Goal: Book appointment/travel/reservation

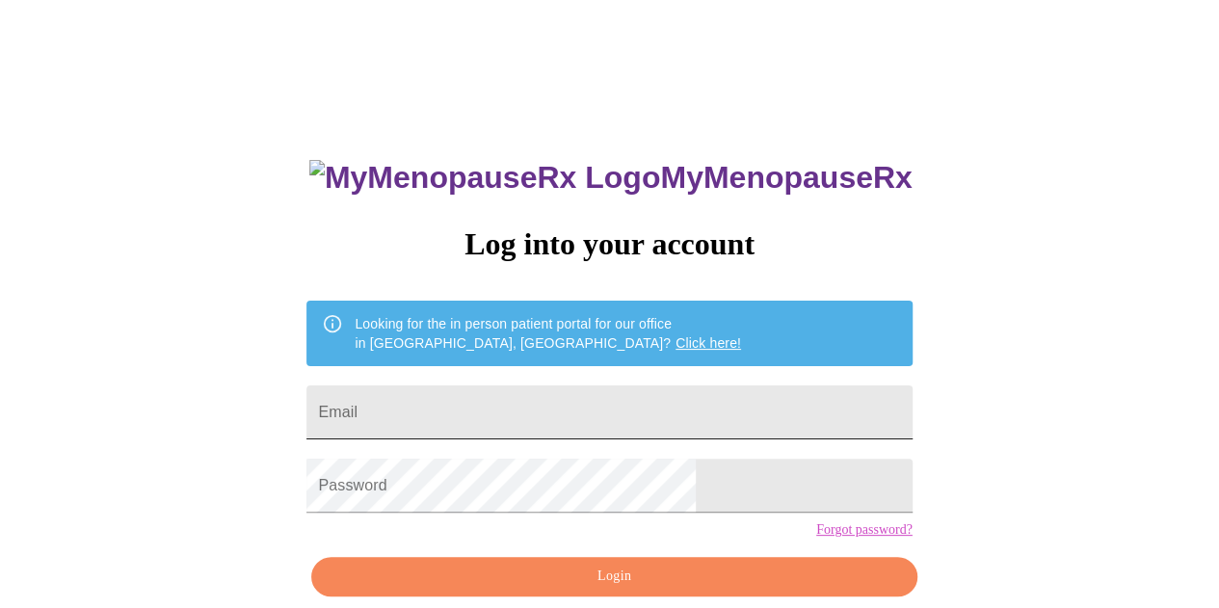
click at [564, 419] on input "Email" at bounding box center [608, 412] width 605 height 54
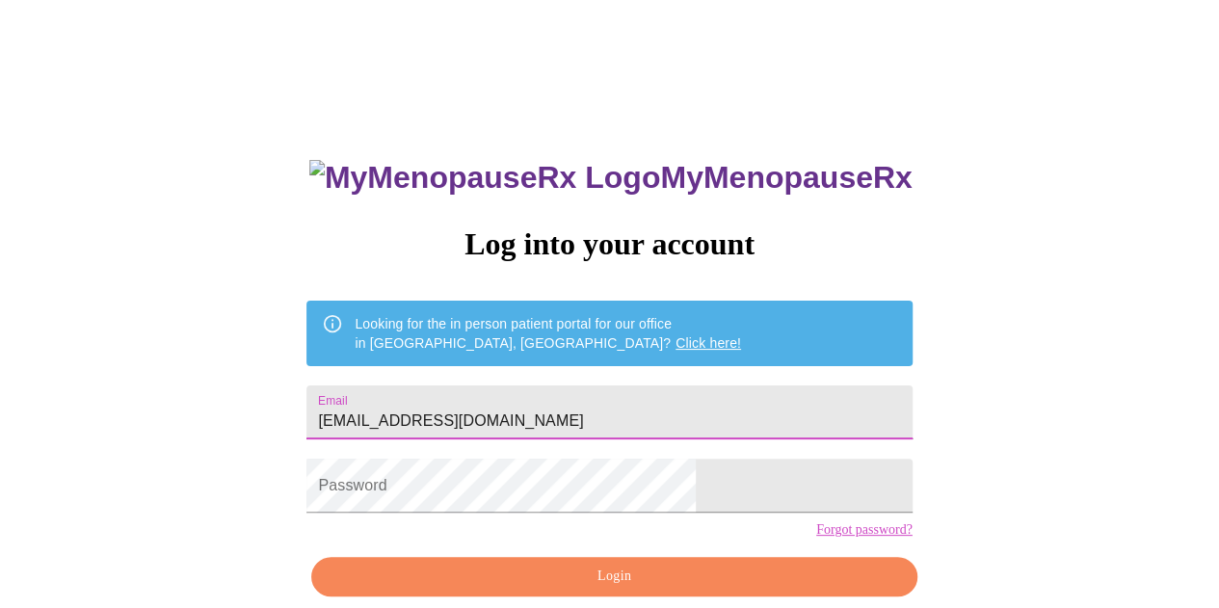
type input "[EMAIL_ADDRESS][DOMAIN_NAME]"
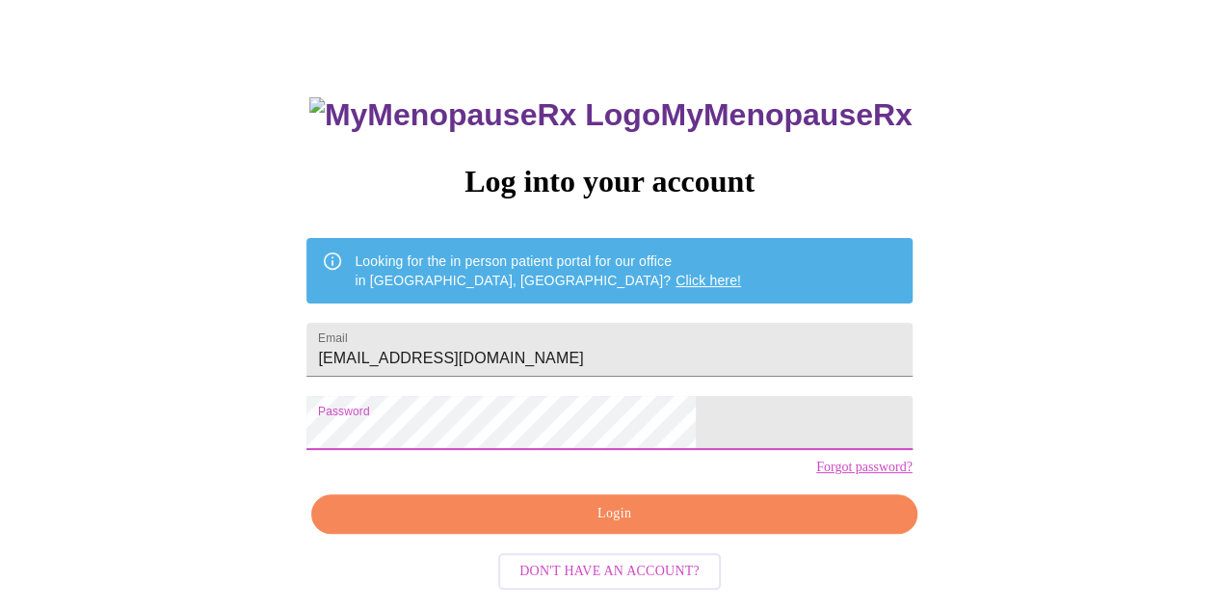
scroll to position [86, 0]
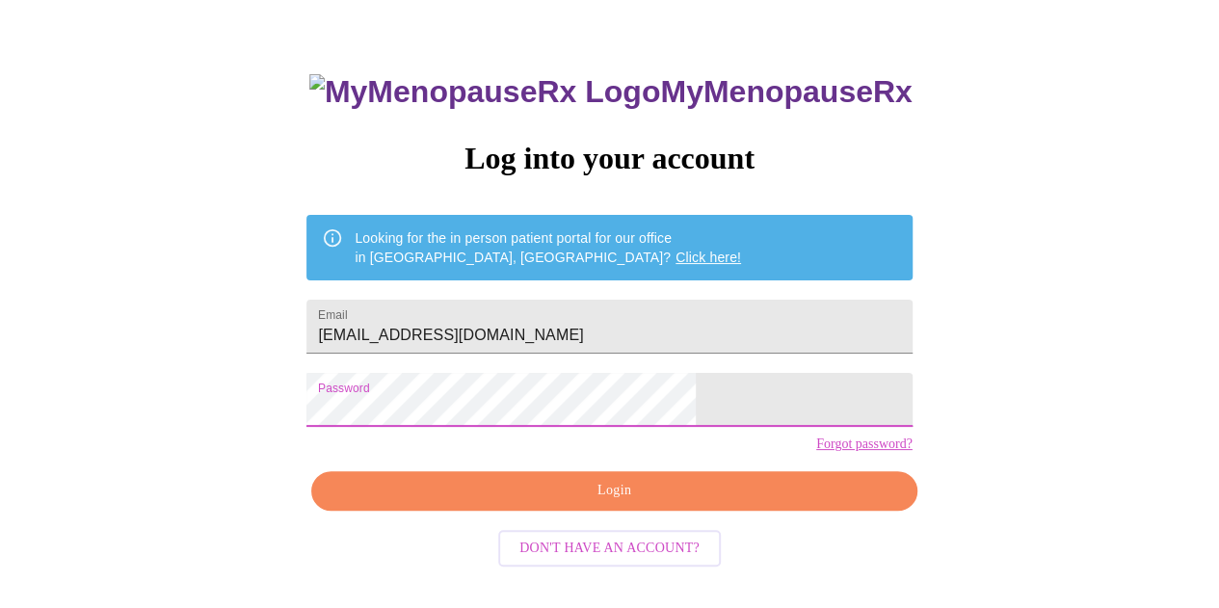
click at [624, 503] on span "Login" at bounding box center [613, 491] width 561 height 24
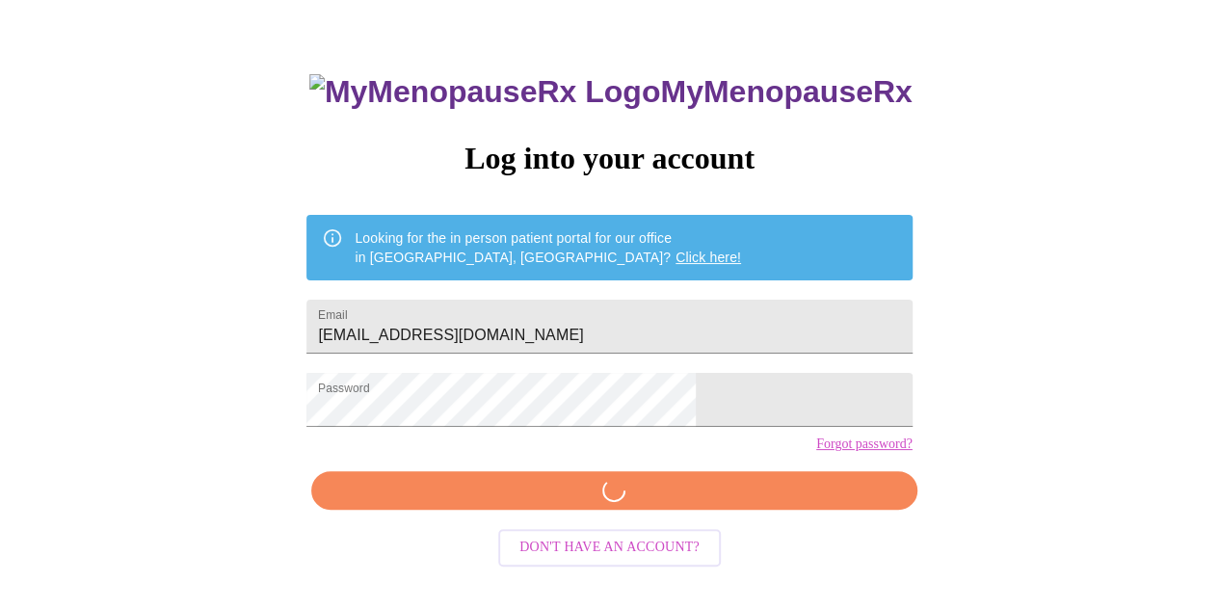
scroll to position [85, 0]
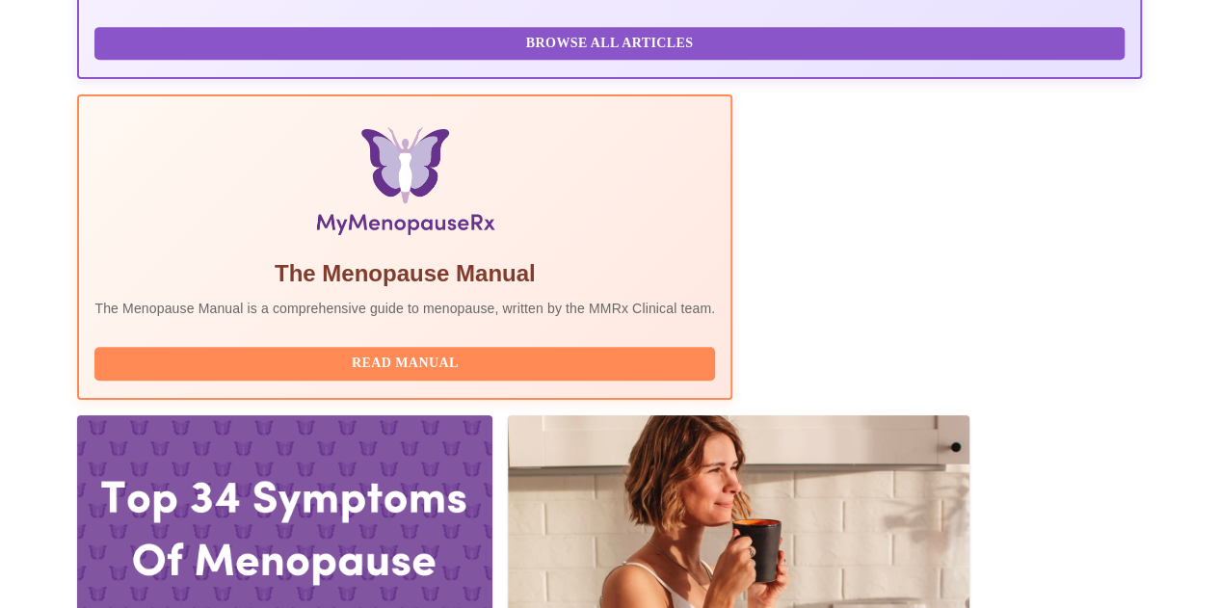
scroll to position [663, 0]
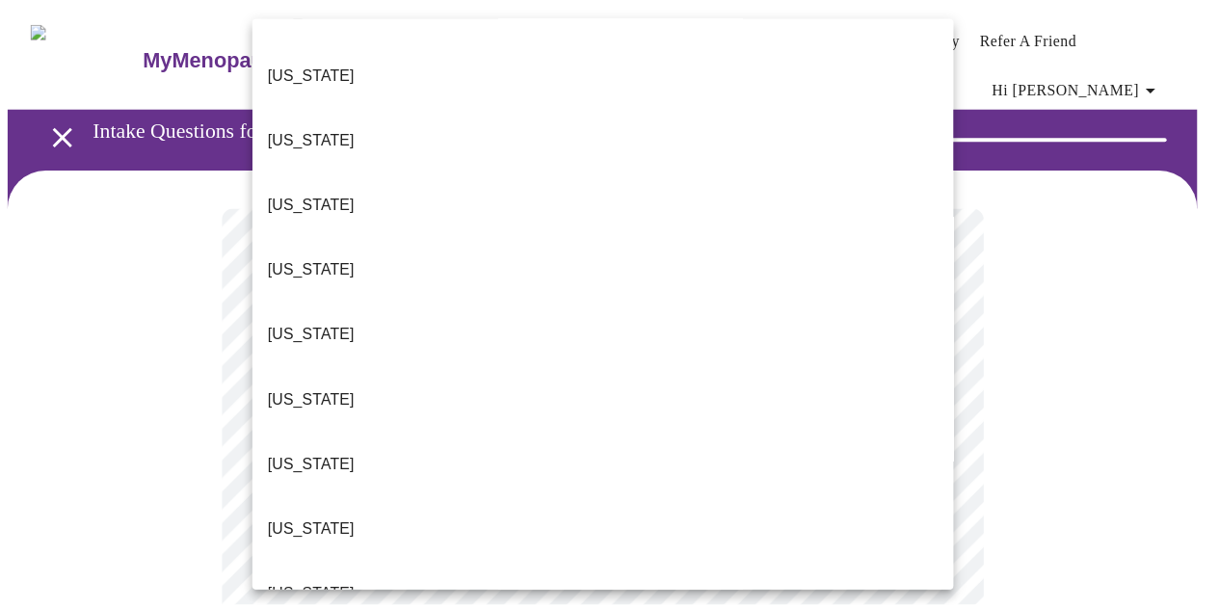
scroll to position [193, 0]
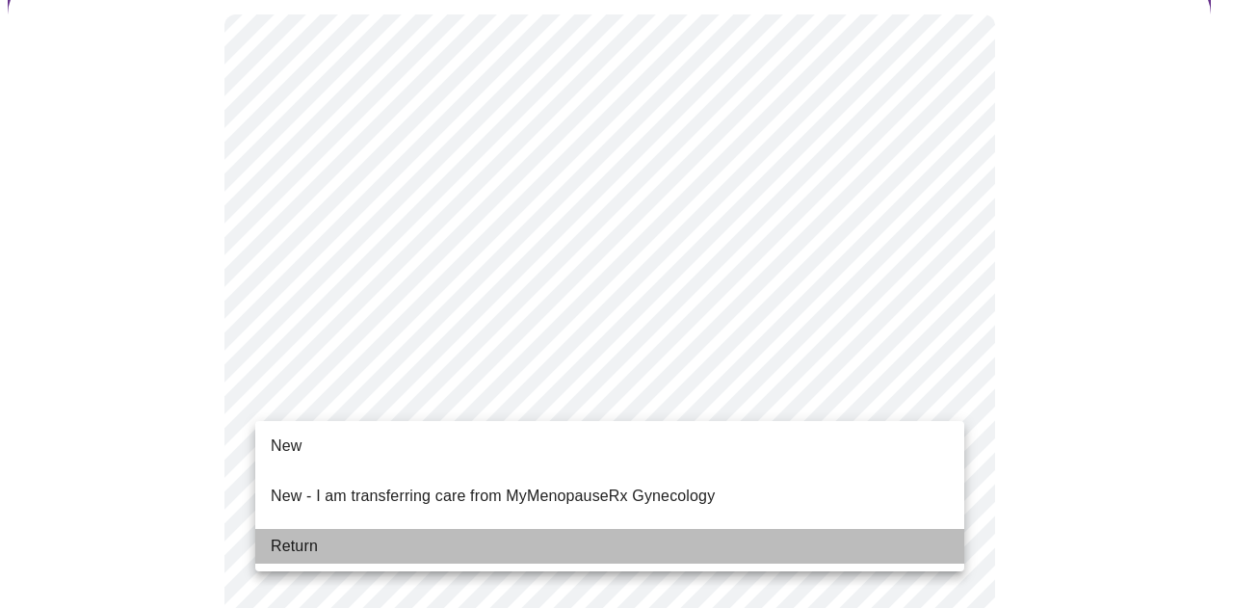
click at [399, 529] on li "Return" at bounding box center [609, 546] width 709 height 35
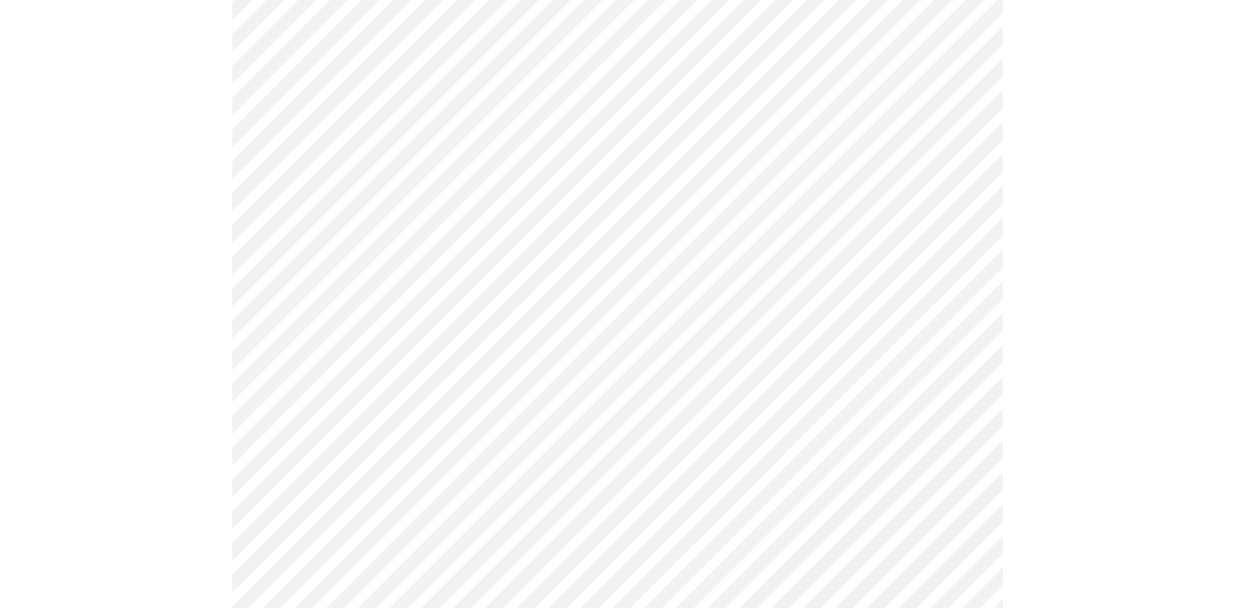
scroll to position [1148, 0]
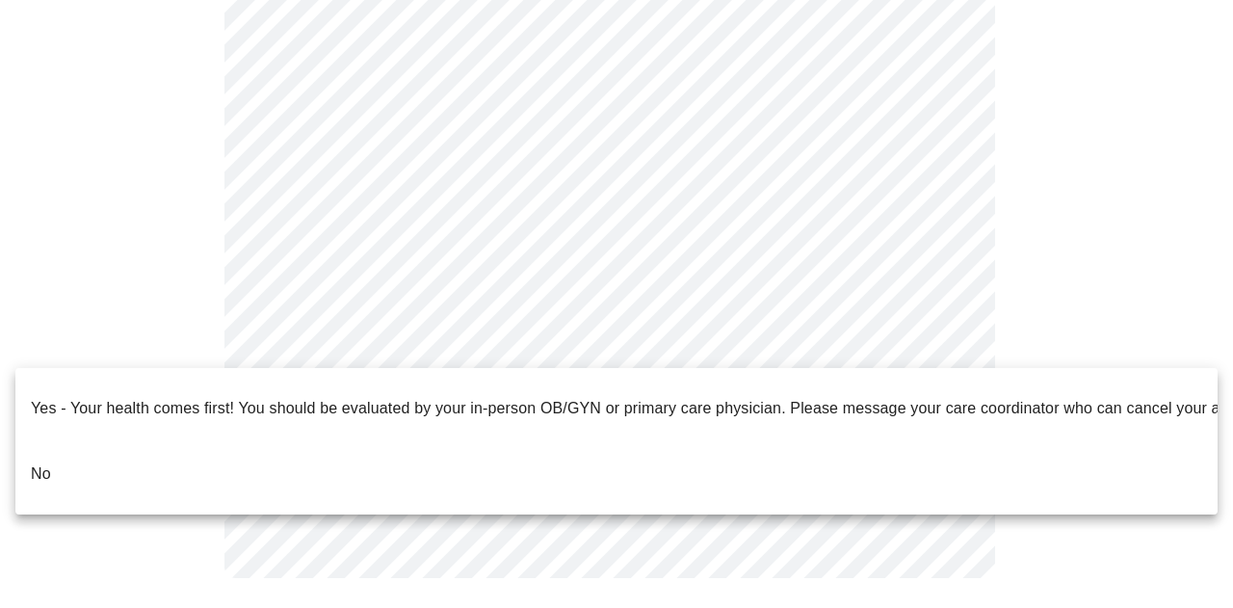
click at [73, 444] on li "No" at bounding box center [616, 474] width 1202 height 66
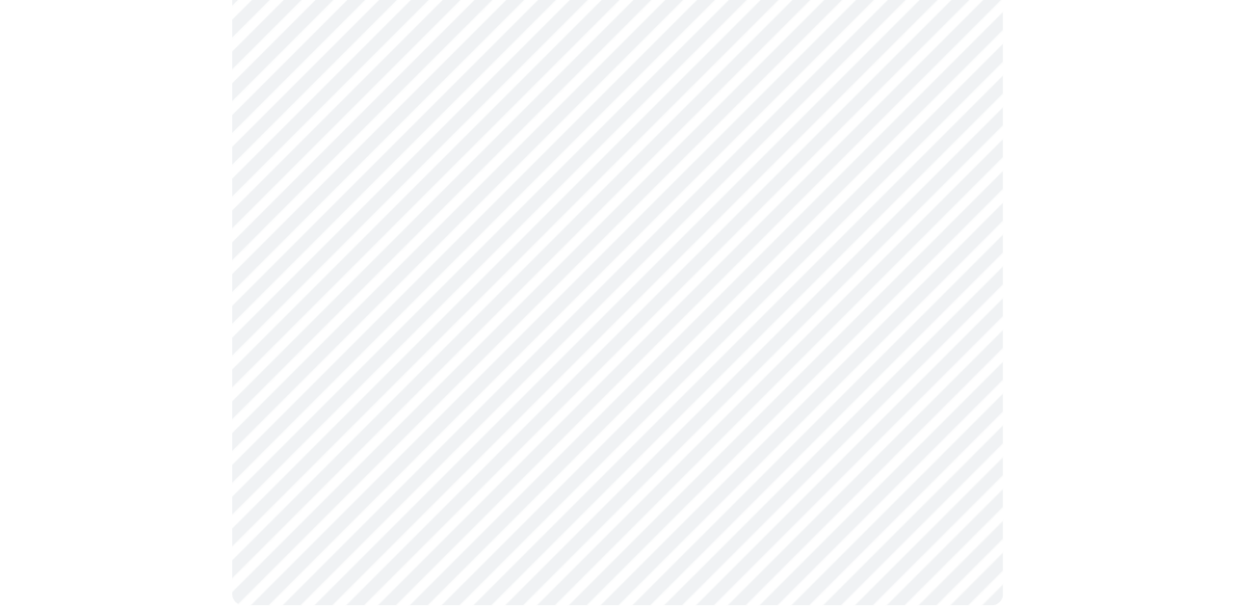
scroll to position [0, 0]
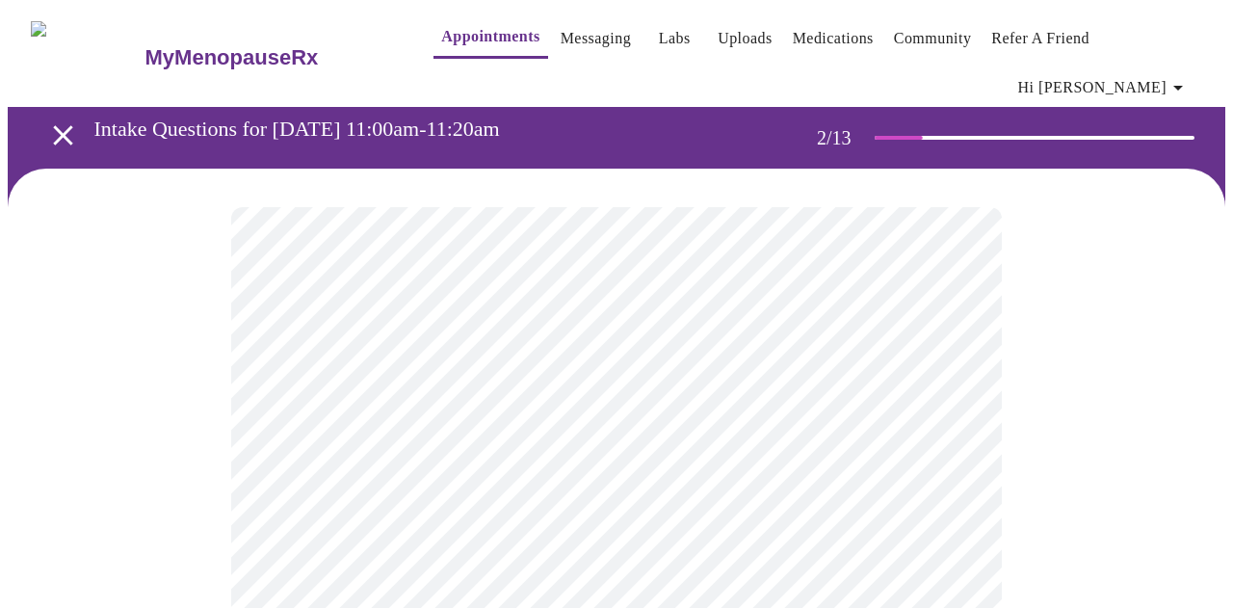
click at [600, 421] on body "MyMenopauseRx Appointments Messaging Labs Uploads Medications Community Refer a…" at bounding box center [617, 600] width 1218 height 1184
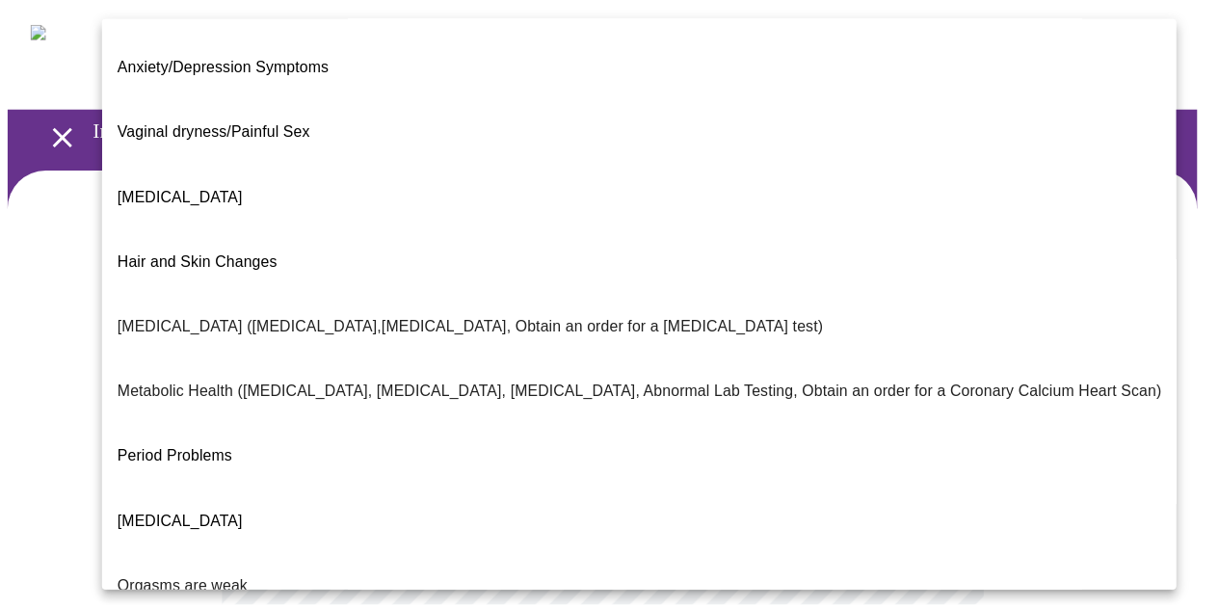
scroll to position [389, 0]
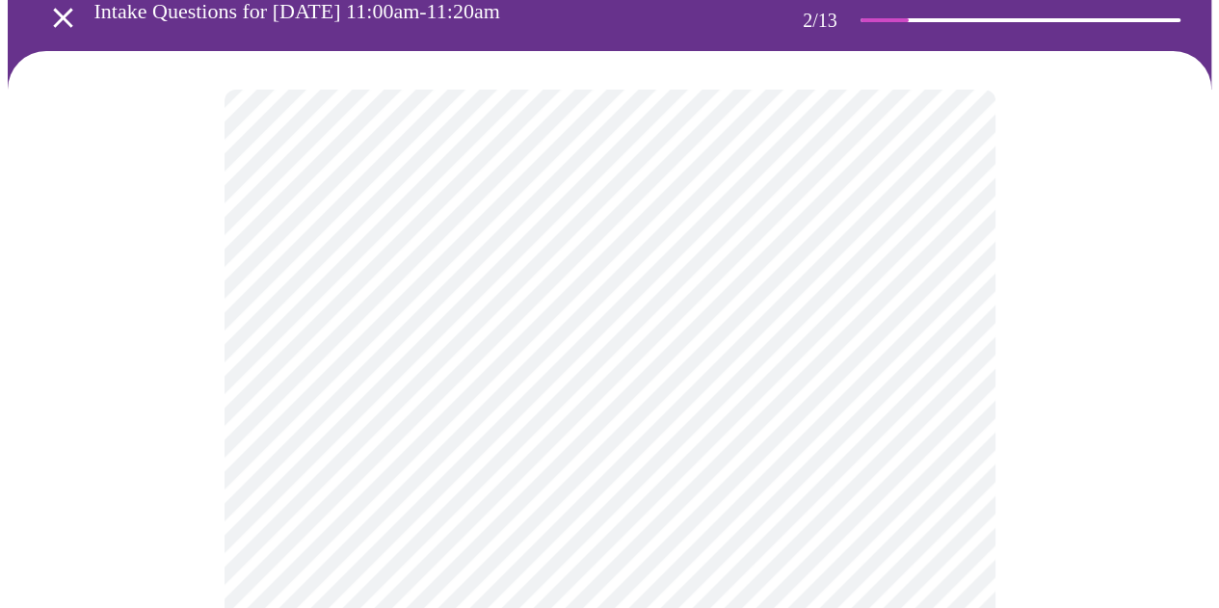
scroll to position [482, 0]
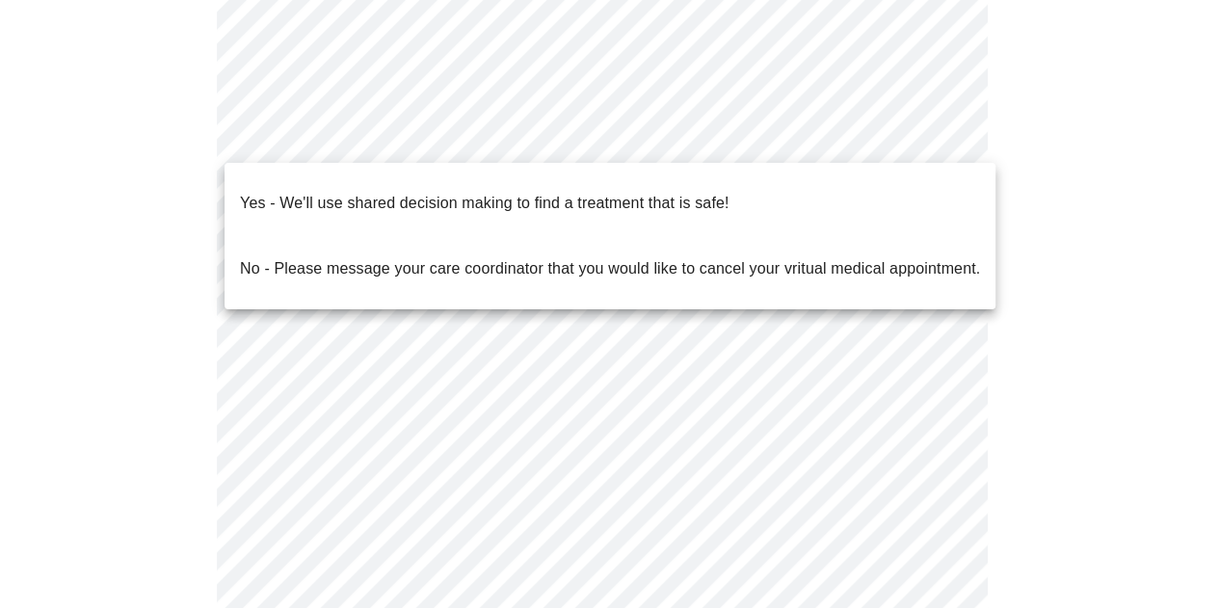
click at [463, 133] on body "MyMenopauseRx Appointments Messaging Labs Uploads Medications Community Refer a…" at bounding box center [609, 112] width 1203 height 1172
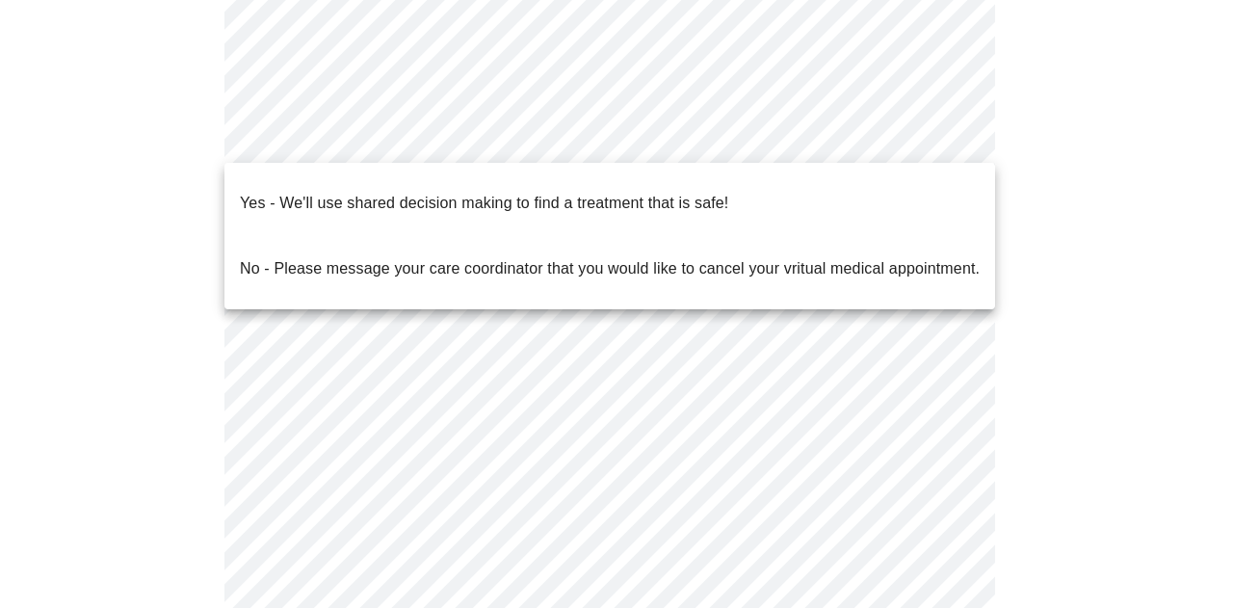
click at [195, 184] on div at bounding box center [616, 304] width 1233 height 608
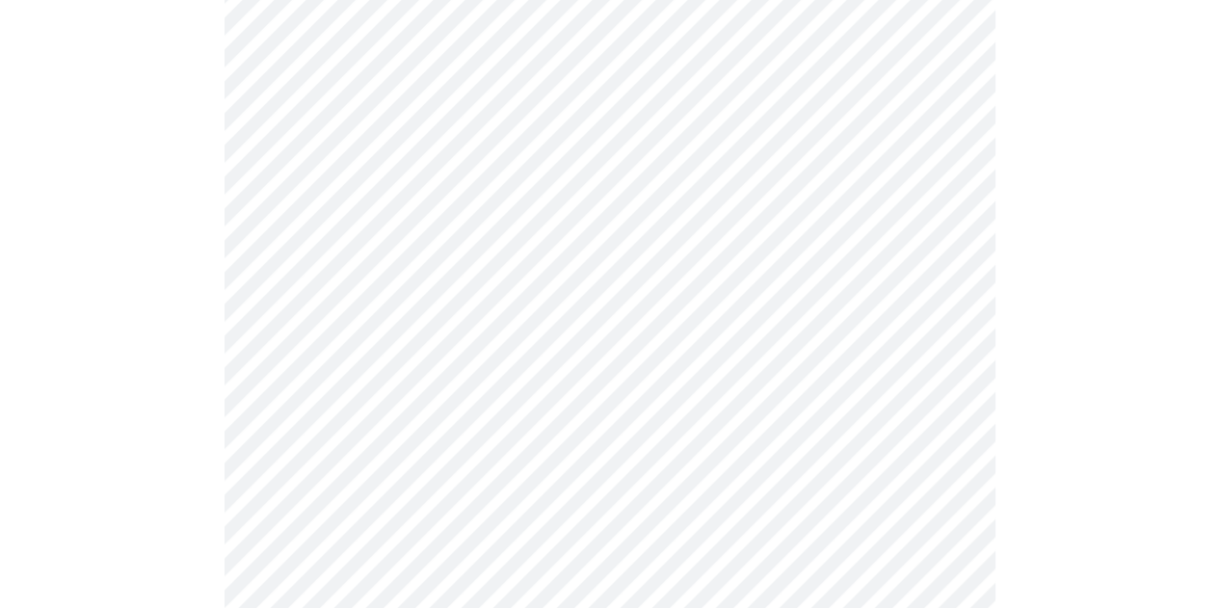
scroll to position [289, 0]
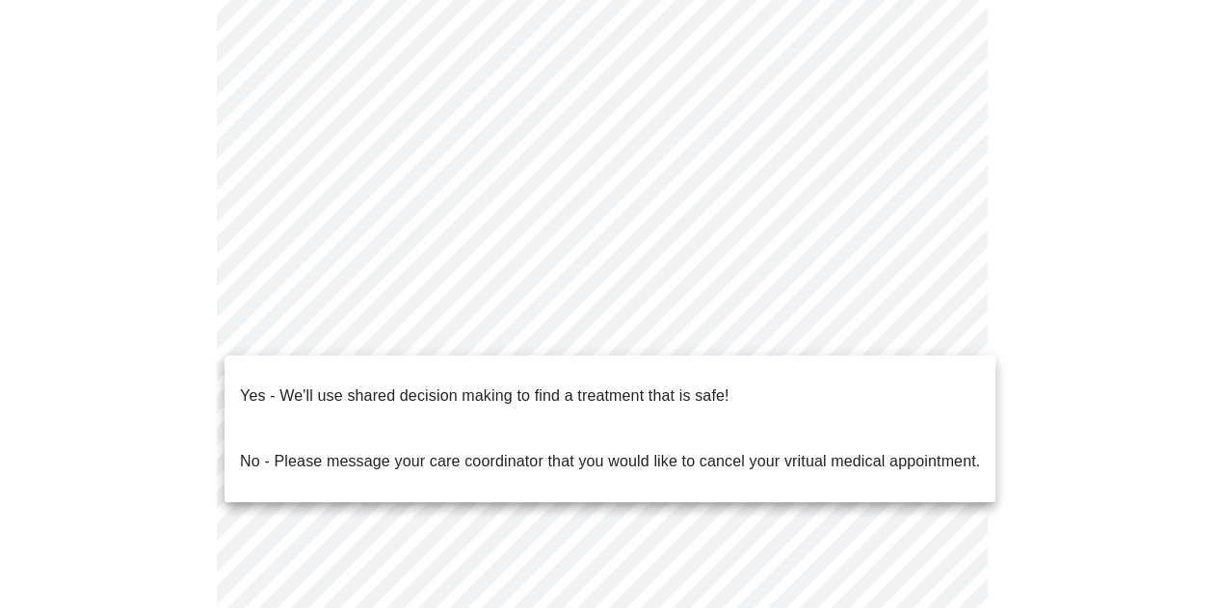
click at [686, 328] on body "MyMenopauseRx Appointments Messaging Labs Uploads Medications Community Refer a…" at bounding box center [609, 305] width 1203 height 1172
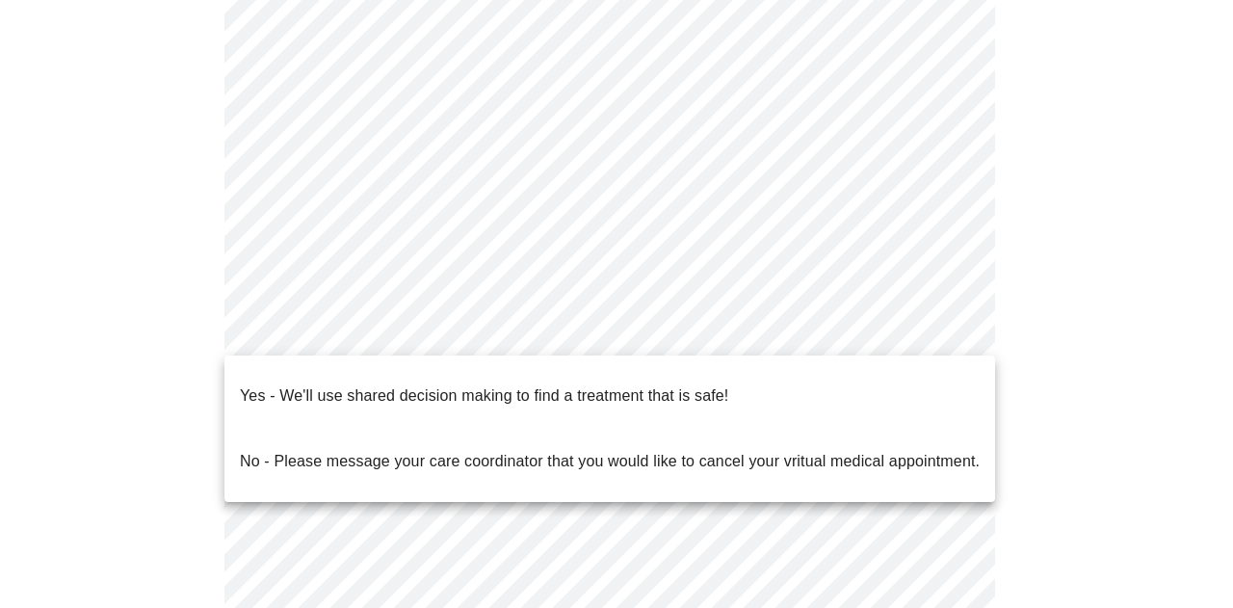
click at [343, 384] on p "Yes - We'll use shared decision making to find a treatment that is safe!" at bounding box center [484, 395] width 488 height 23
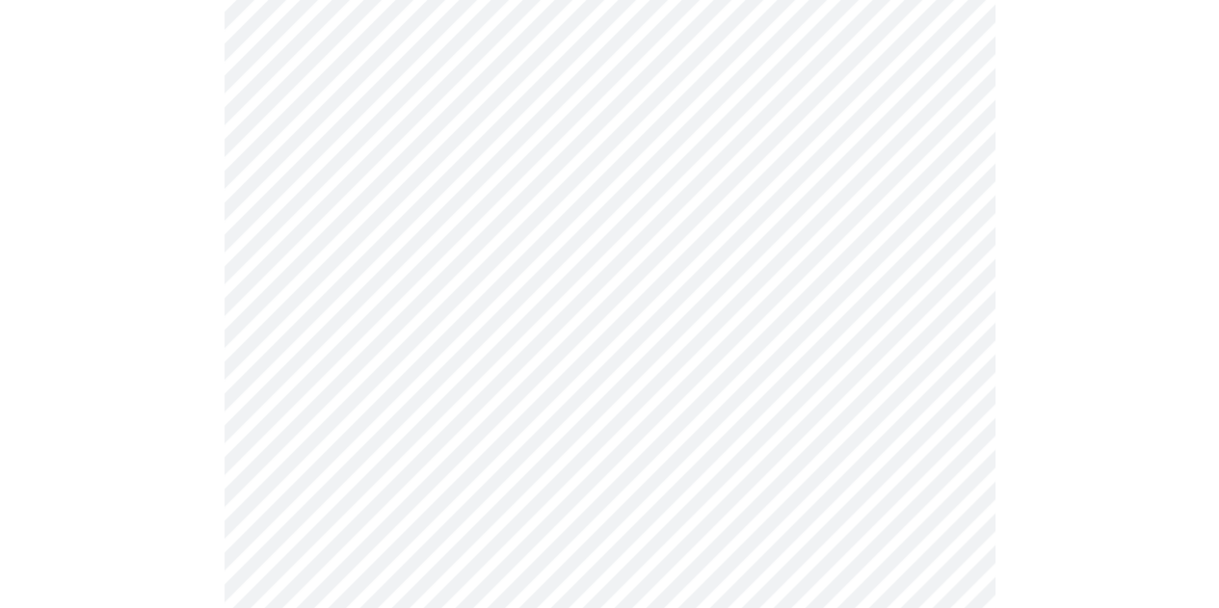
scroll to position [0, 0]
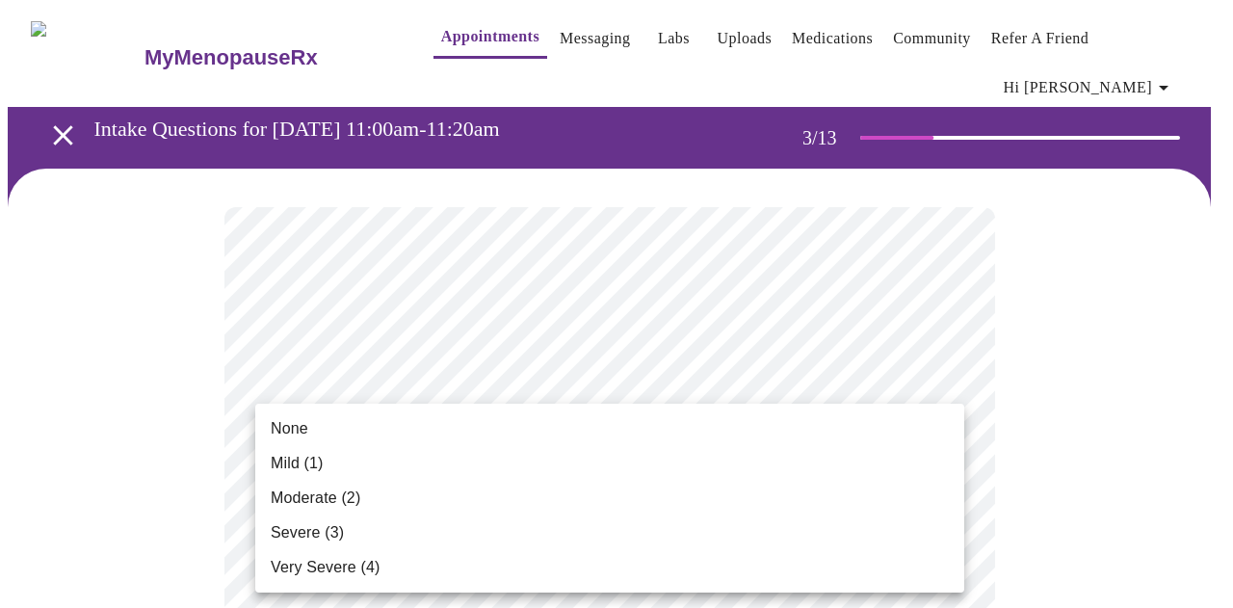
click at [318, 462] on span "Mild (1)" at bounding box center [297, 463] width 53 height 23
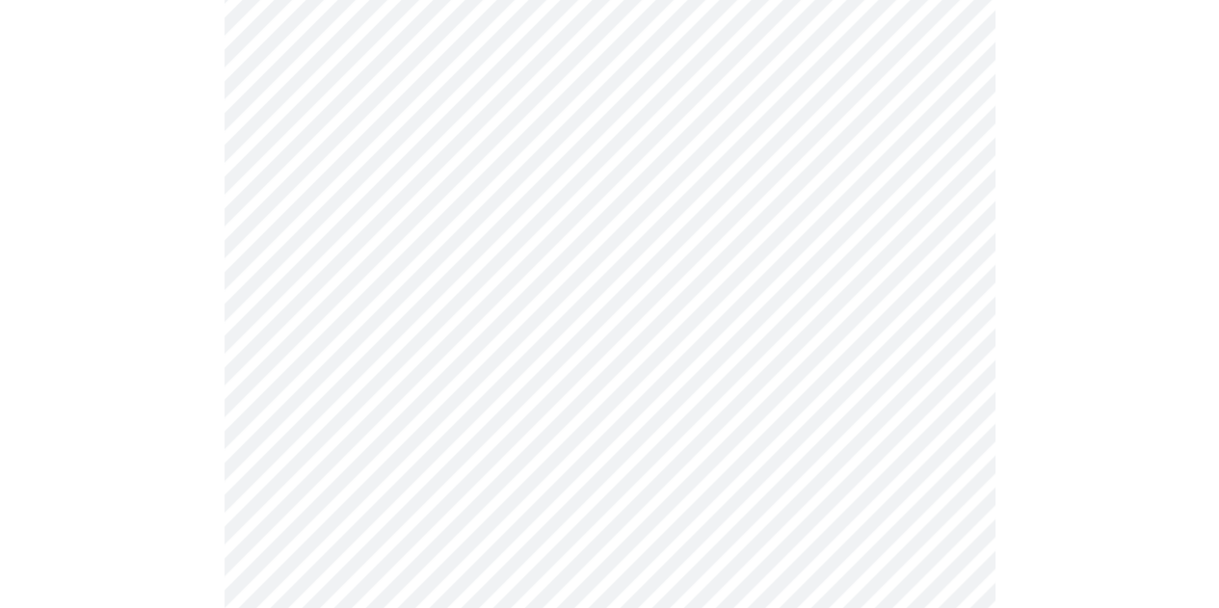
scroll to position [289, 0]
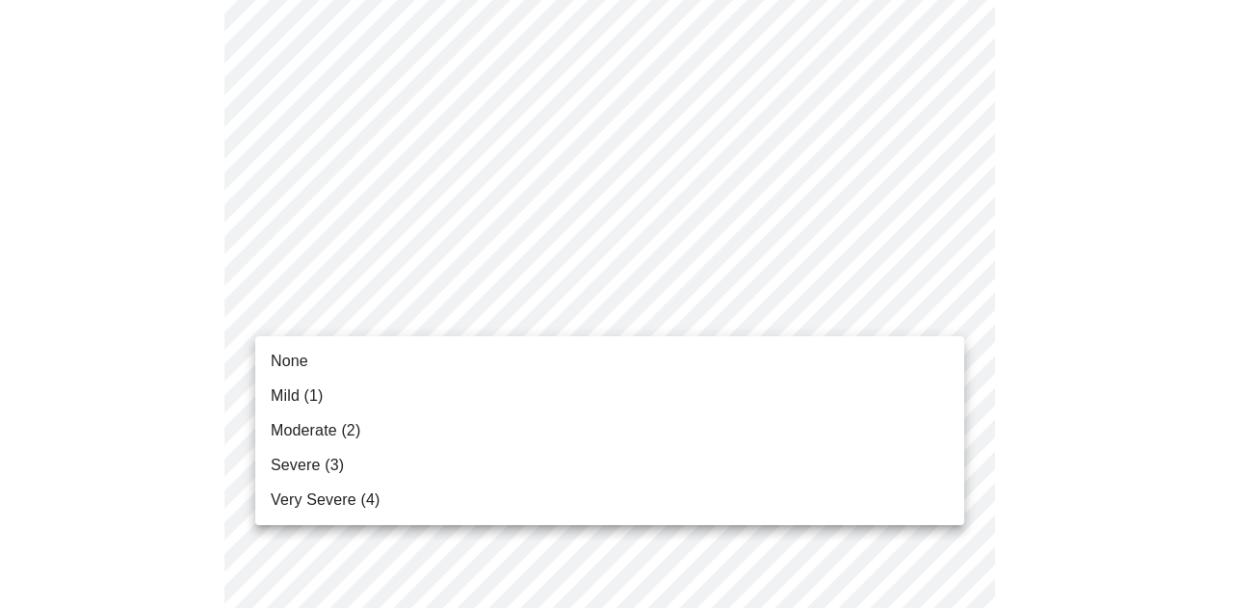
click at [326, 392] on li "Mild (1)" at bounding box center [609, 396] width 709 height 35
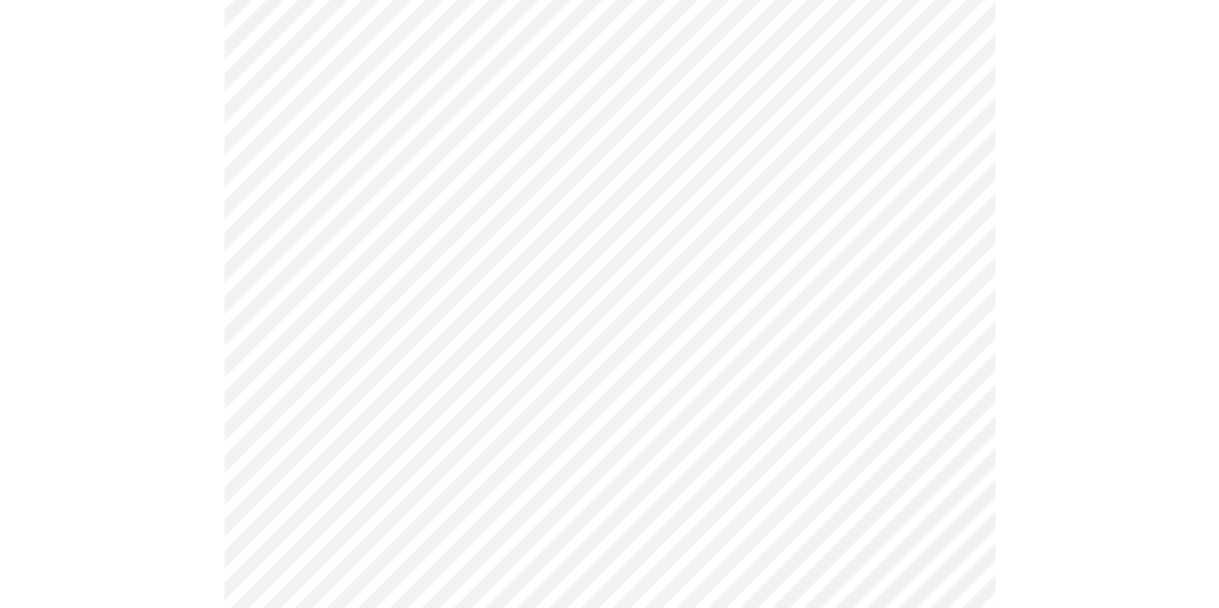
scroll to position [482, 0]
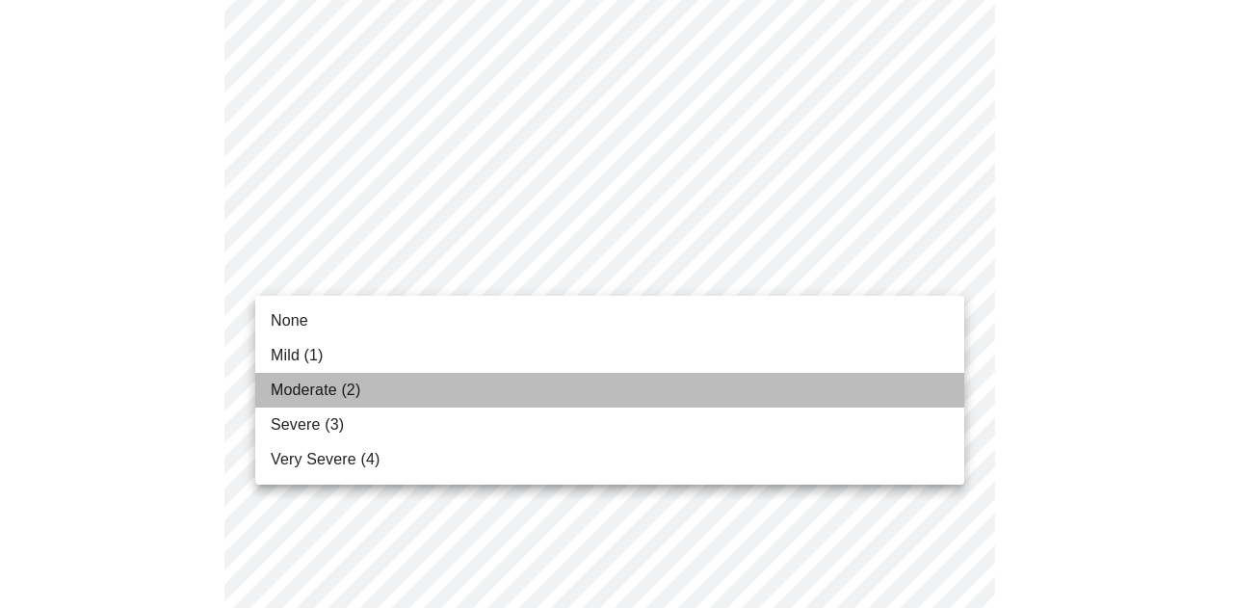
click at [328, 380] on span "Moderate (2)" at bounding box center [316, 390] width 90 height 23
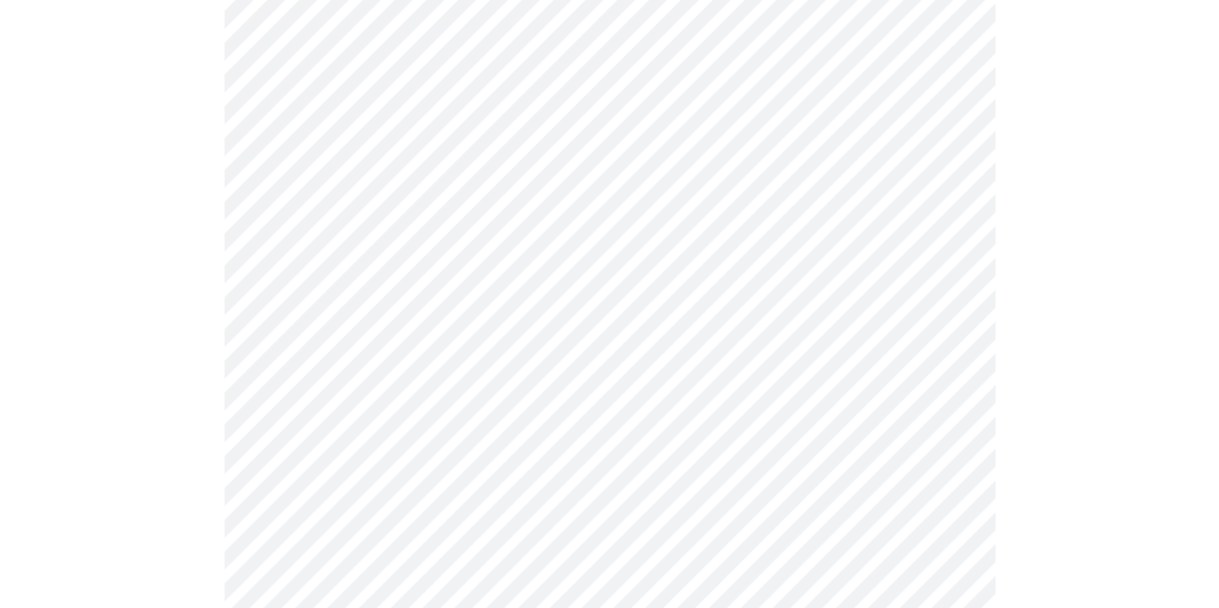
scroll to position [674, 0]
click at [381, 234] on body "MyMenopauseRx Appointments Messaging Labs Uploads Medications Community Refer a…" at bounding box center [609, 587] width 1203 height 2508
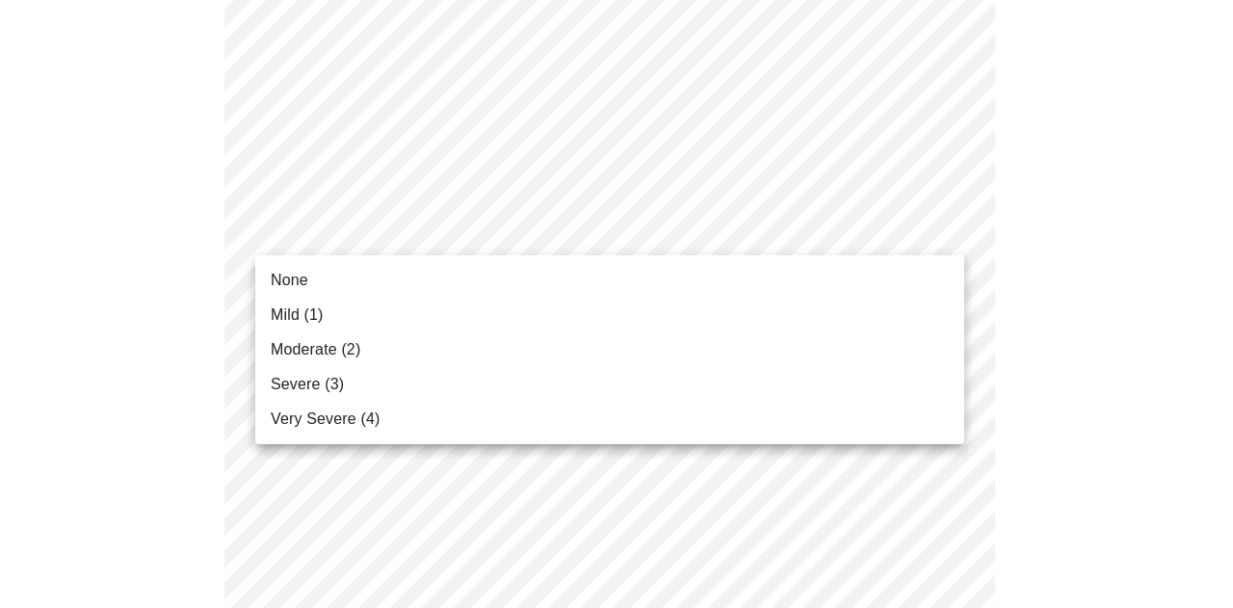
click at [335, 311] on li "Mild (1)" at bounding box center [609, 315] width 709 height 35
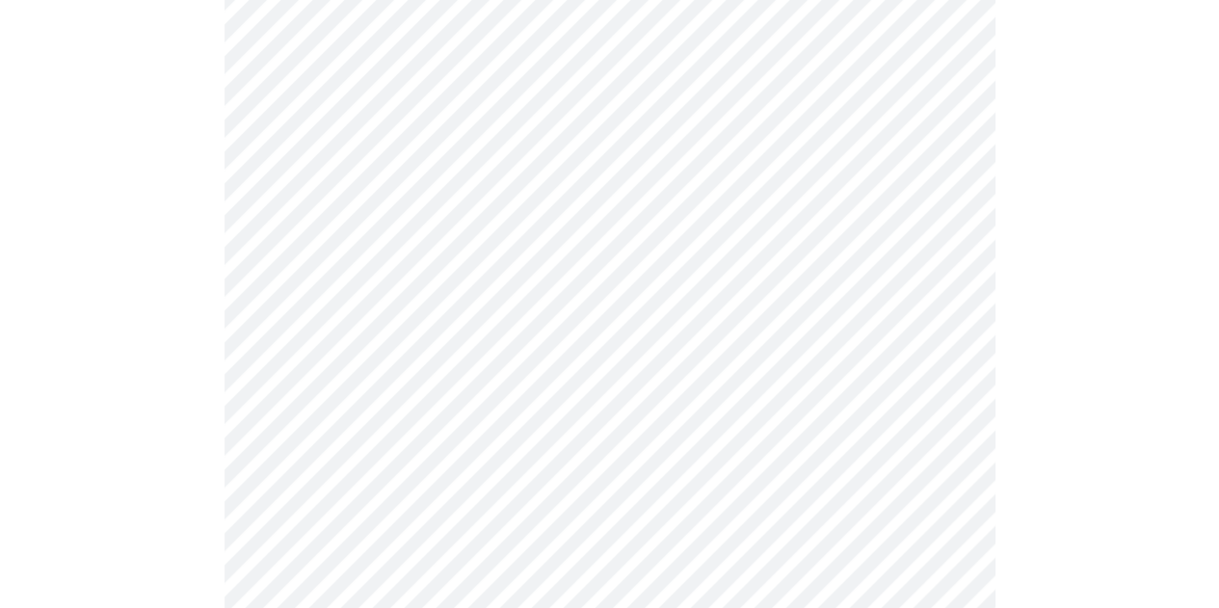
scroll to position [867, 0]
click at [388, 166] on body "MyMenopauseRx Appointments Messaging Labs Uploads Medications Community Refer a…" at bounding box center [609, 381] width 1203 height 2481
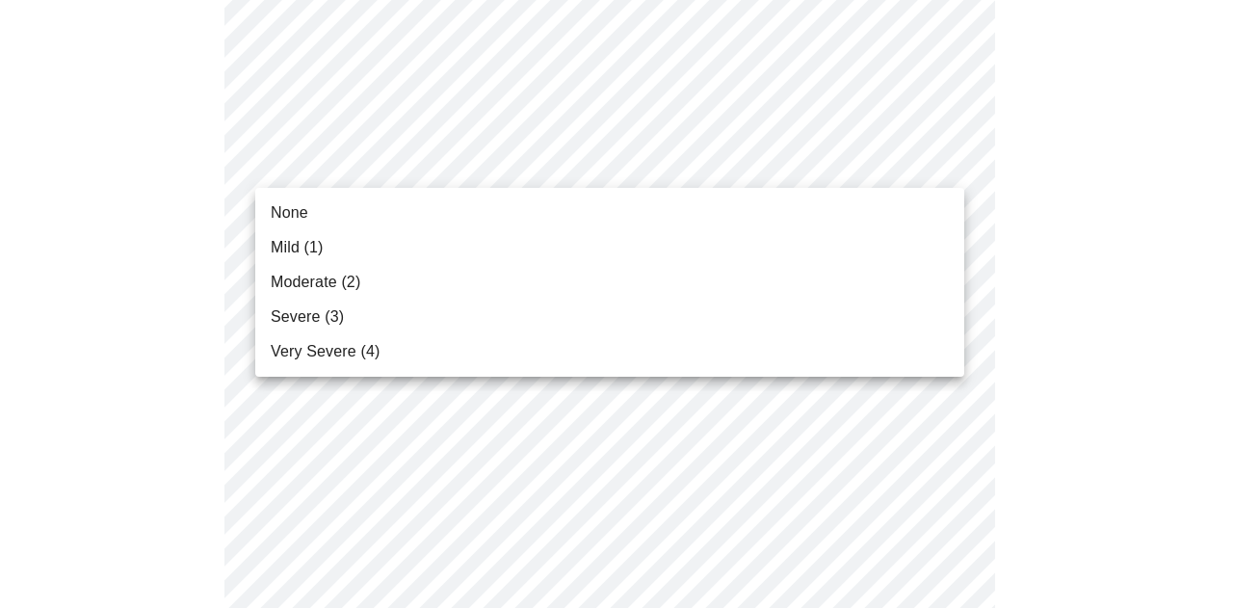
click at [314, 250] on span "Mild (1)" at bounding box center [297, 247] width 53 height 23
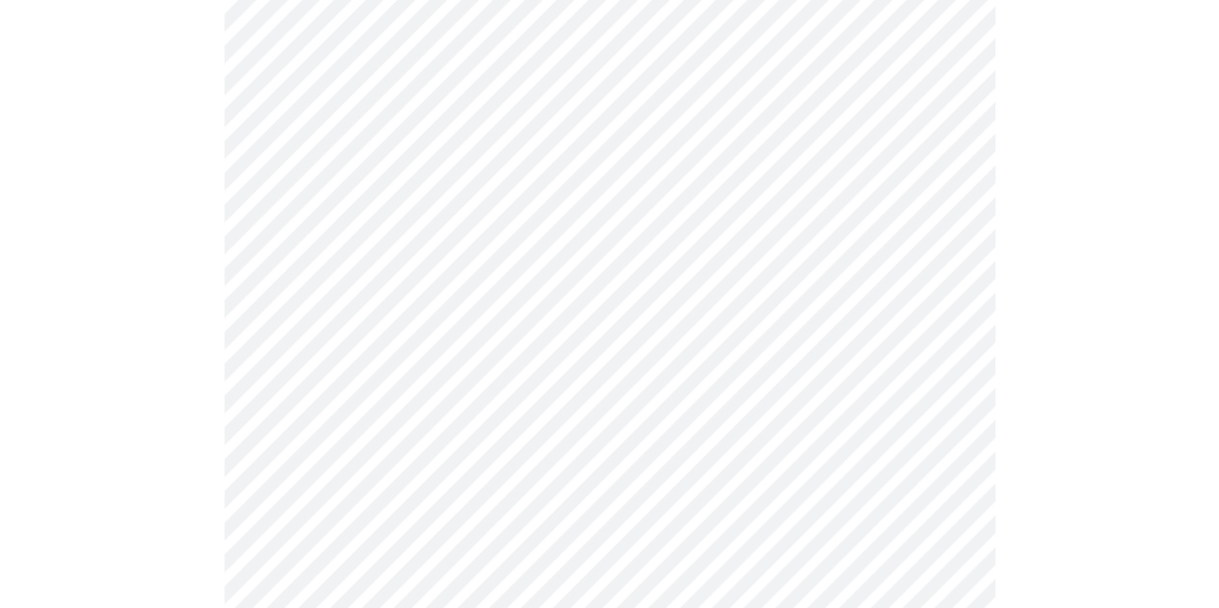
scroll to position [1060, 0]
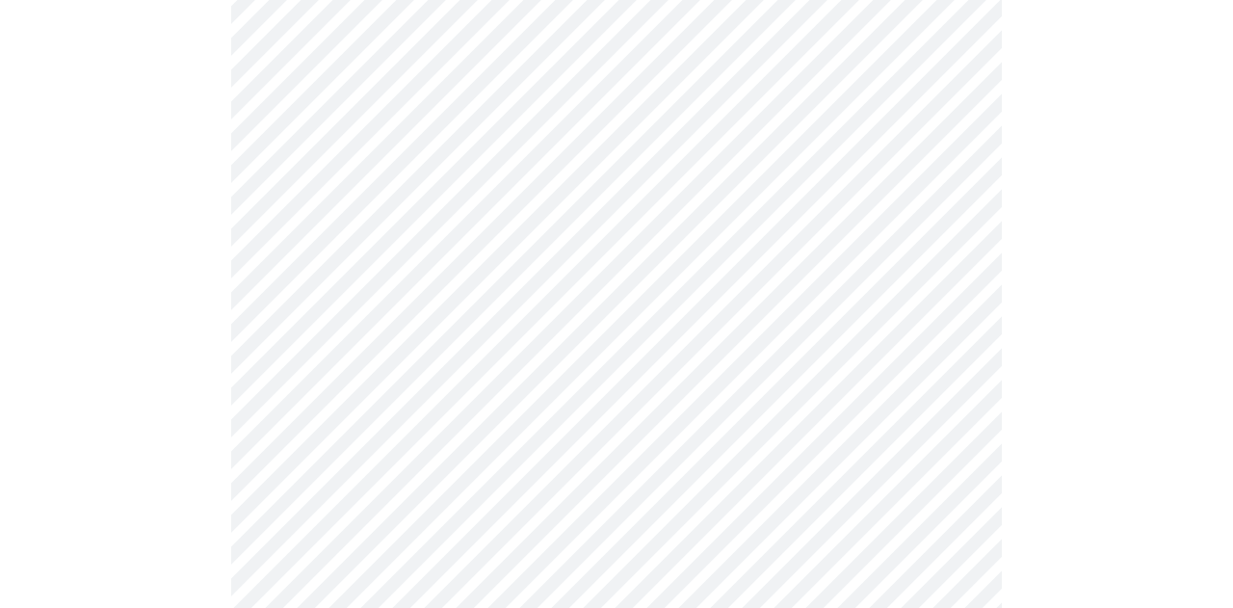
click at [342, 99] on body "MyMenopauseRx Appointments Messaging Labs Uploads Medications Community Refer a…" at bounding box center [617, 175] width 1218 height 2454
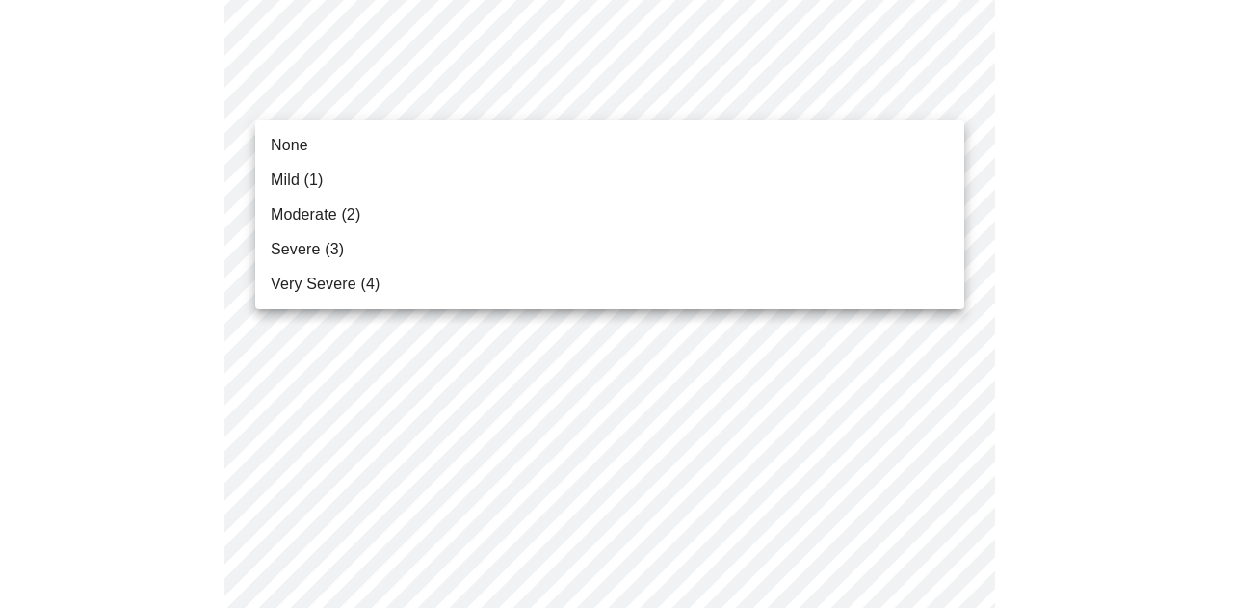
click at [298, 149] on span "None" at bounding box center [290, 145] width 38 height 23
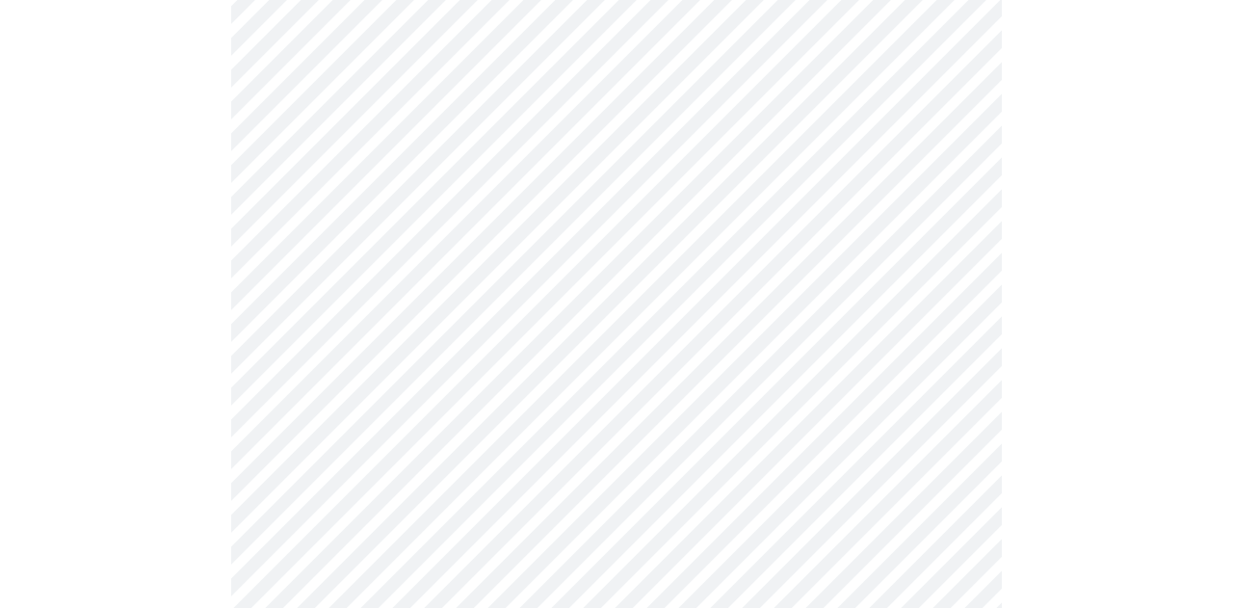
click at [318, 250] on body "MyMenopauseRx Appointments Messaging Labs Uploads Medications Community Refer a…" at bounding box center [617, 161] width 1218 height 2427
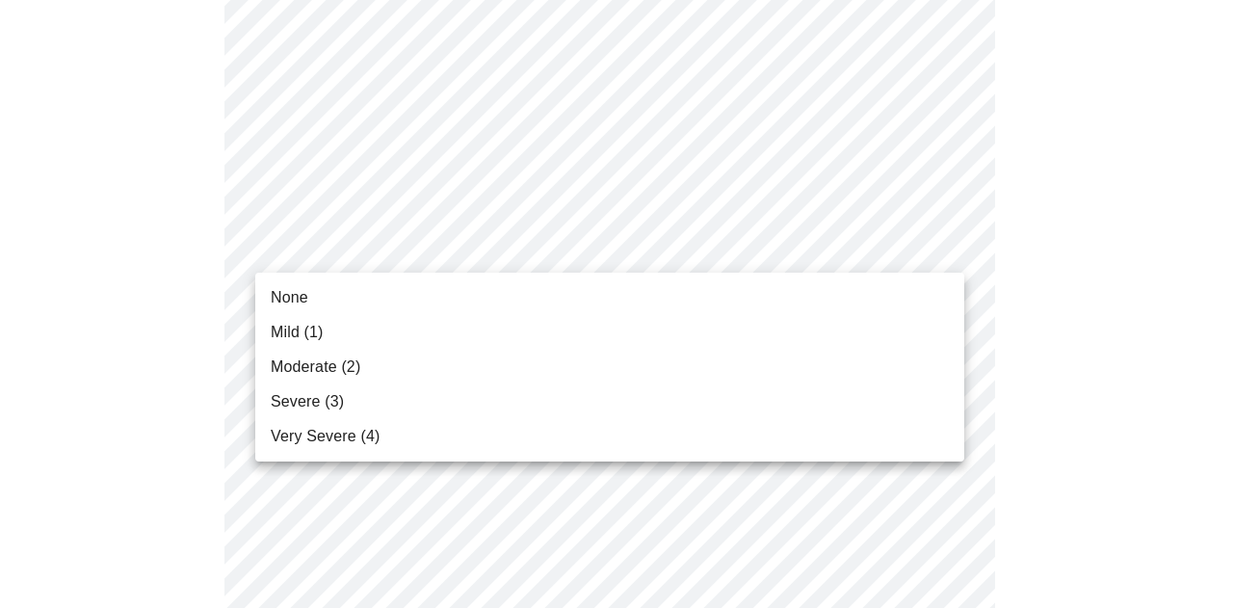
click at [318, 360] on span "Moderate (2)" at bounding box center [316, 366] width 90 height 23
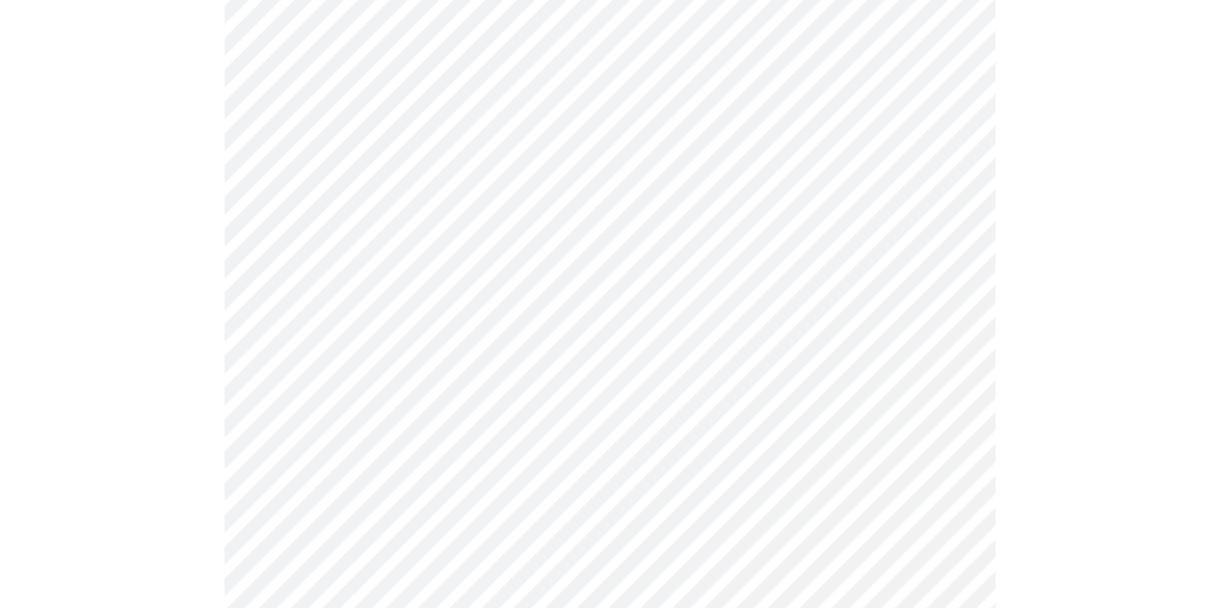
scroll to position [1252, 0]
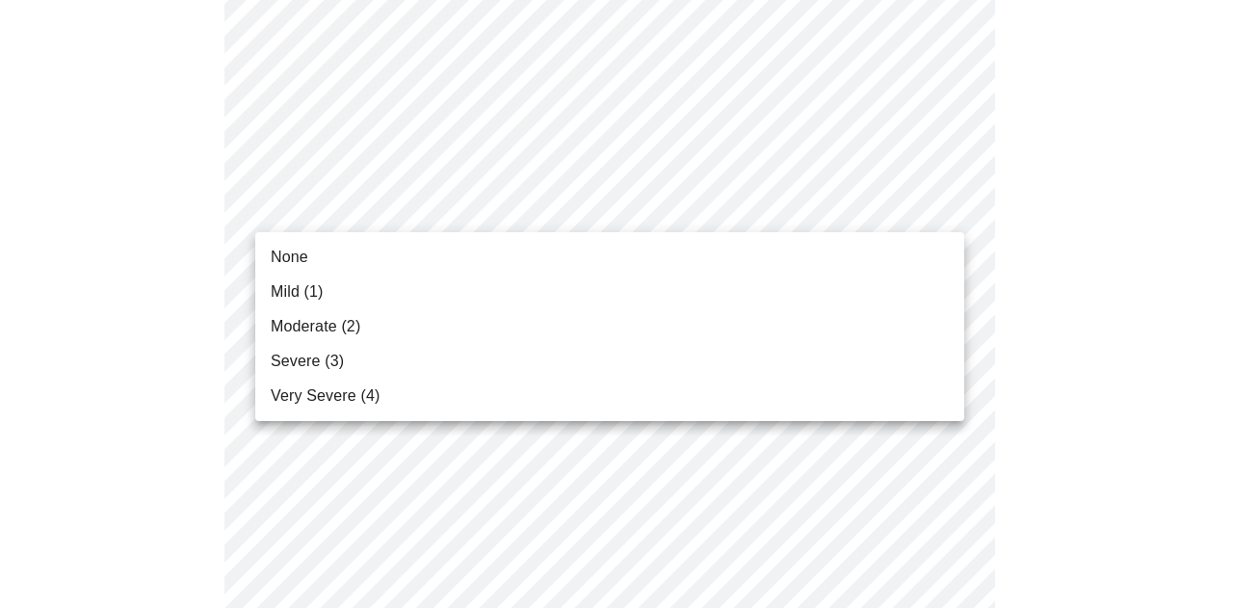
click at [302, 289] on span "Mild (1)" at bounding box center [297, 291] width 53 height 23
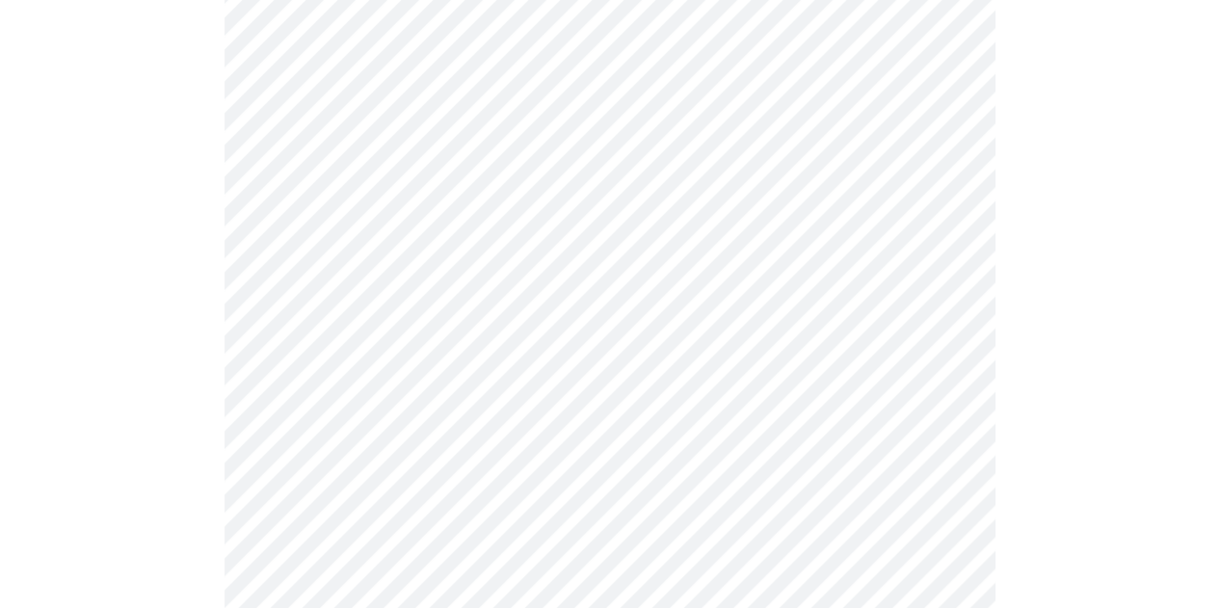
scroll to position [1445, 0]
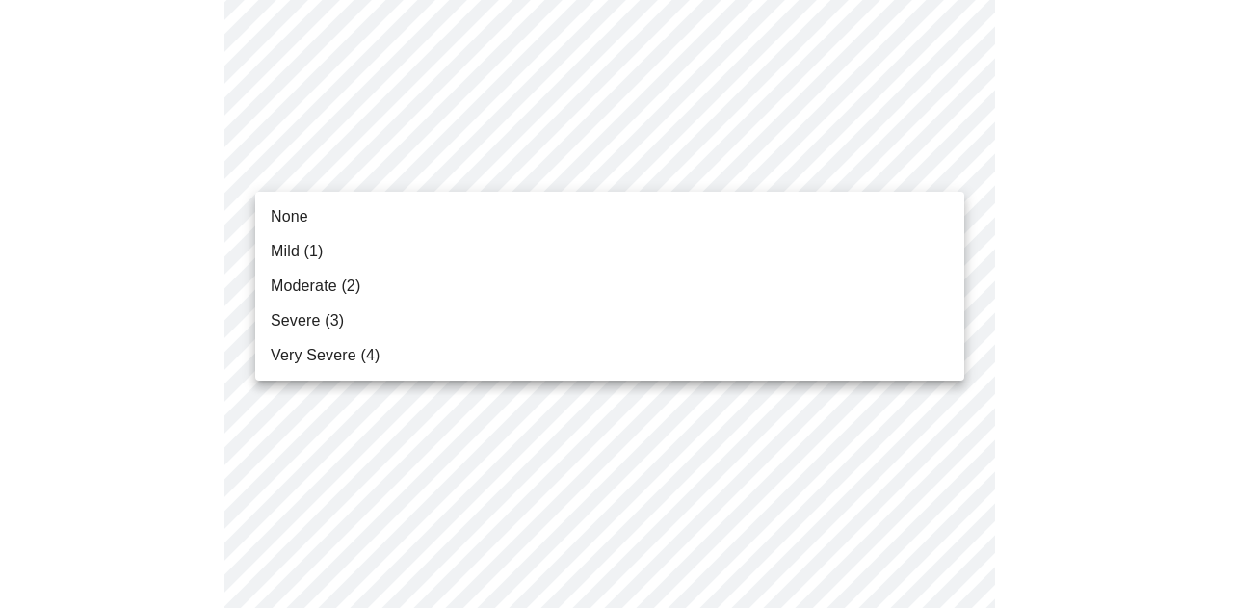
click at [308, 224] on li "None" at bounding box center [609, 216] width 709 height 35
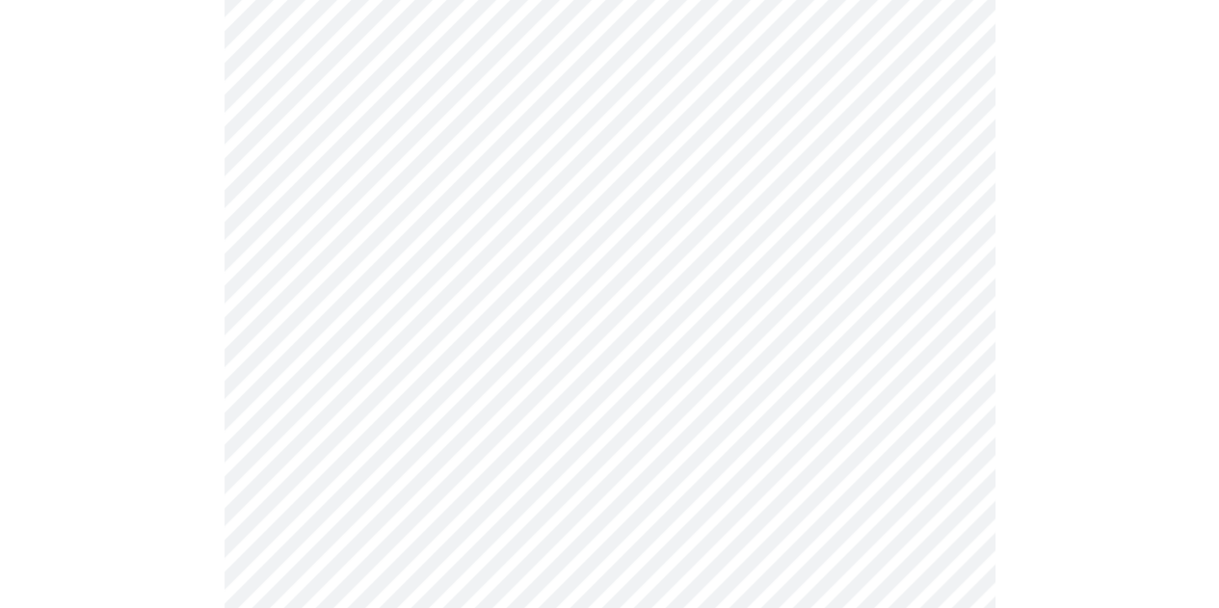
scroll to position [1541, 0]
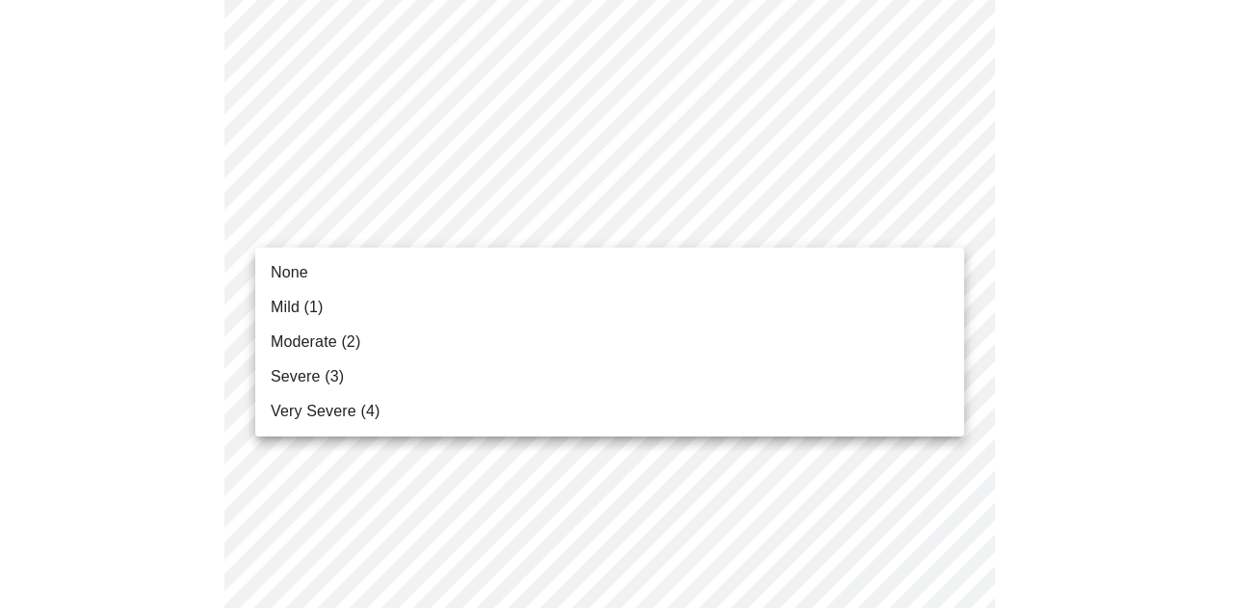
click at [304, 270] on span "None" at bounding box center [290, 272] width 38 height 23
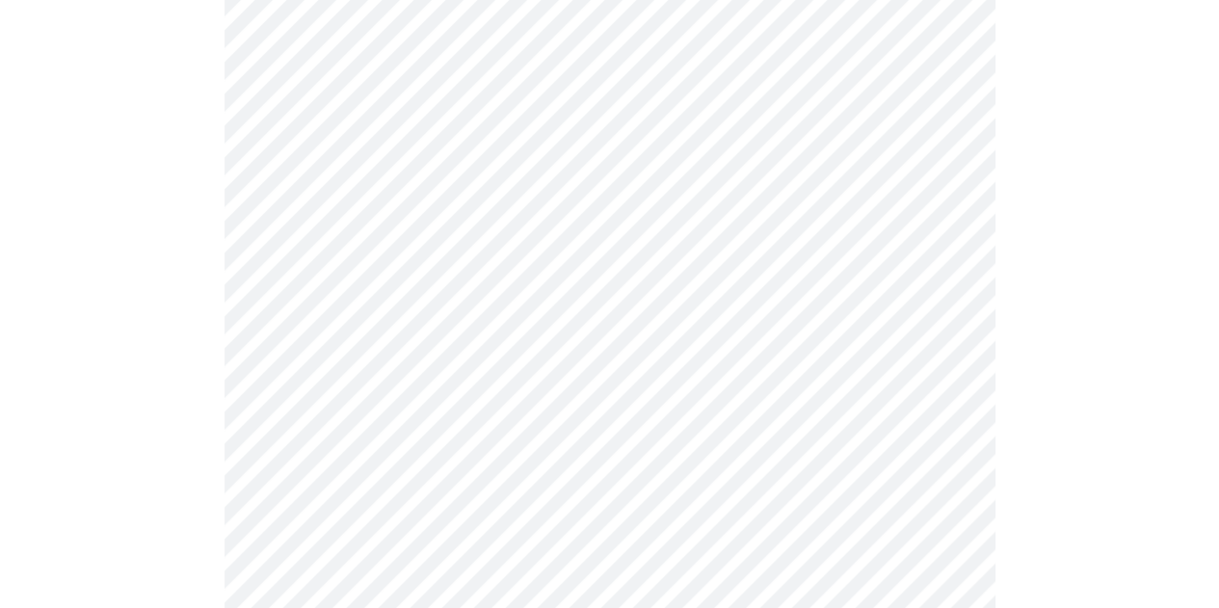
scroll to position [1638, 0]
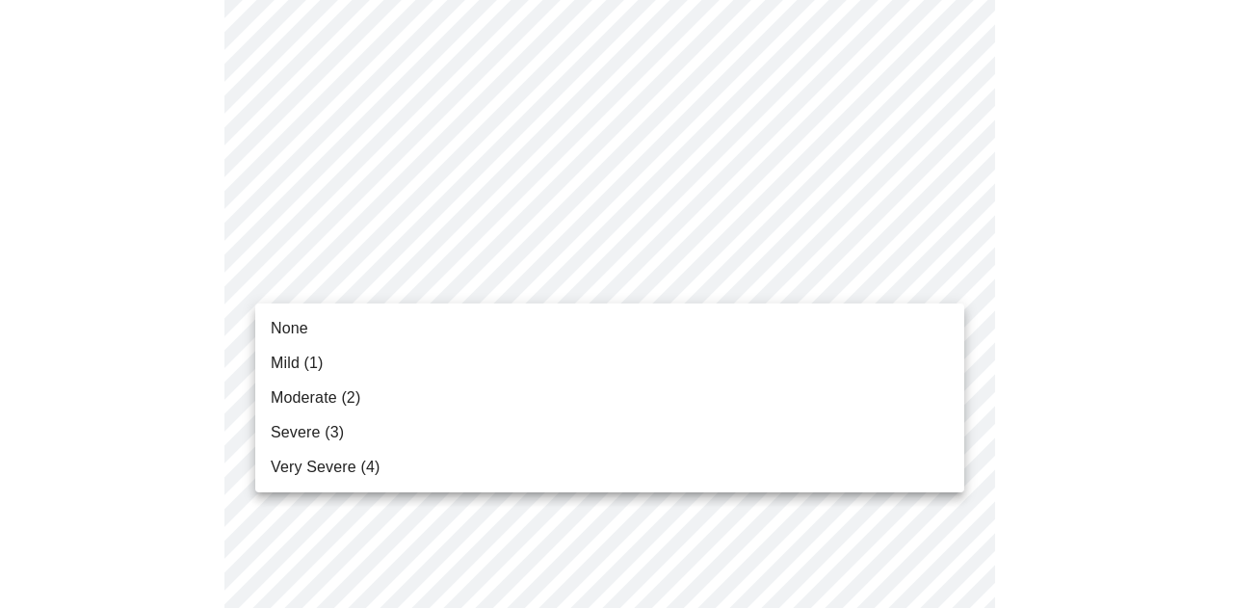
click at [312, 358] on span "Mild (1)" at bounding box center [297, 363] width 53 height 23
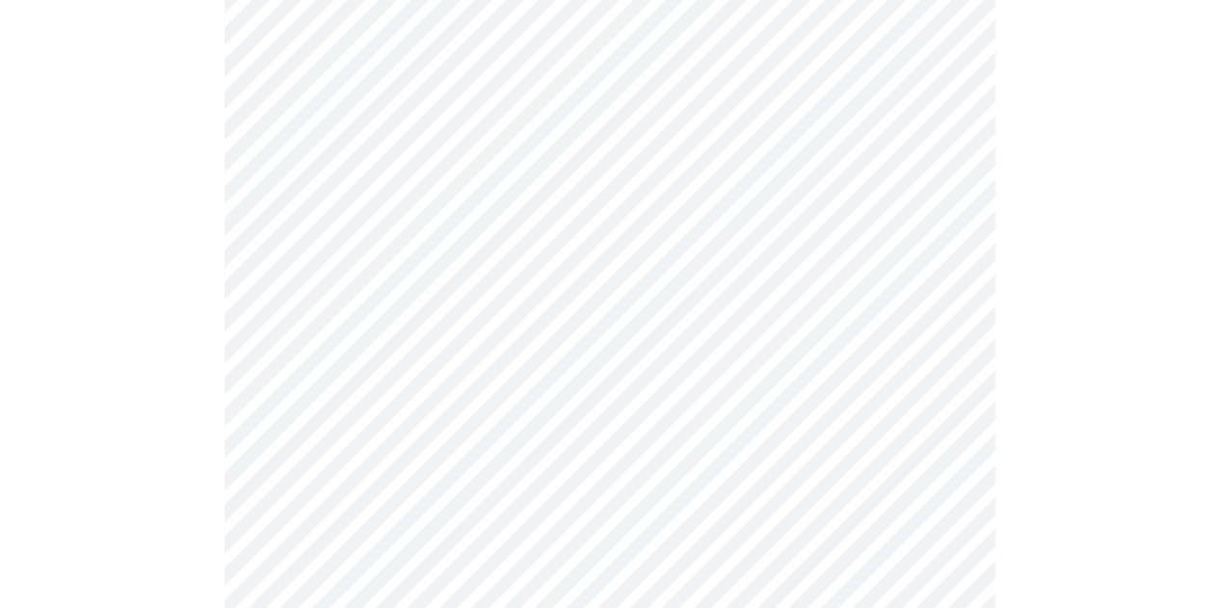
scroll to position [963, 0]
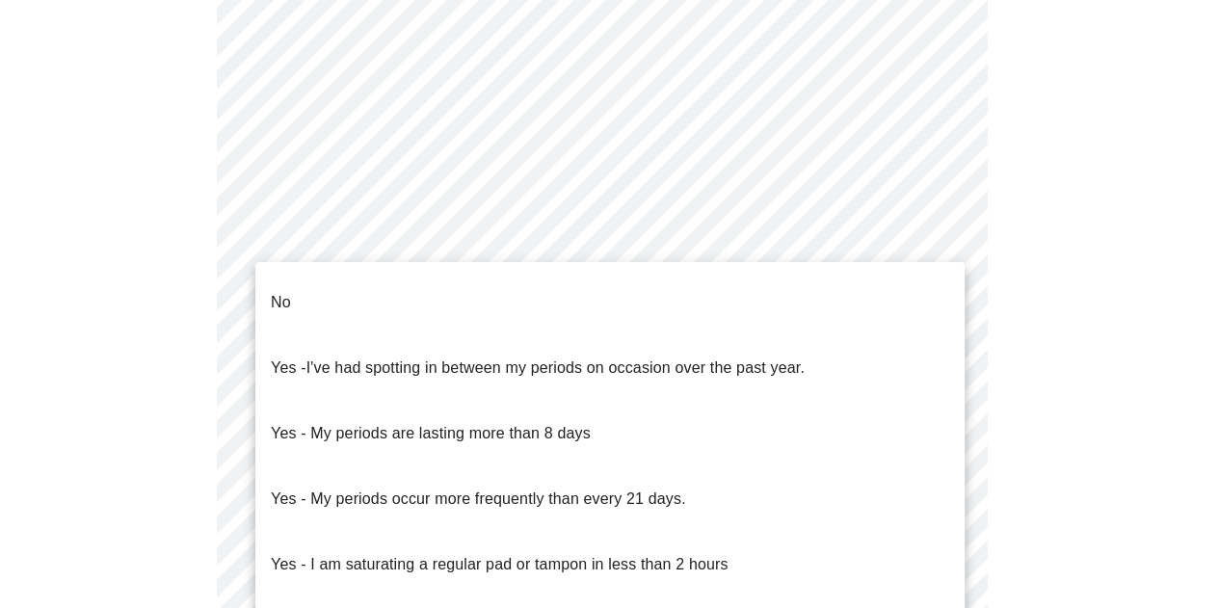
click at [408, 246] on body "MyMenopauseRx Appointments Messaging Labs Uploads Medications Community Refer a…" at bounding box center [609, 7] width 1203 height 1926
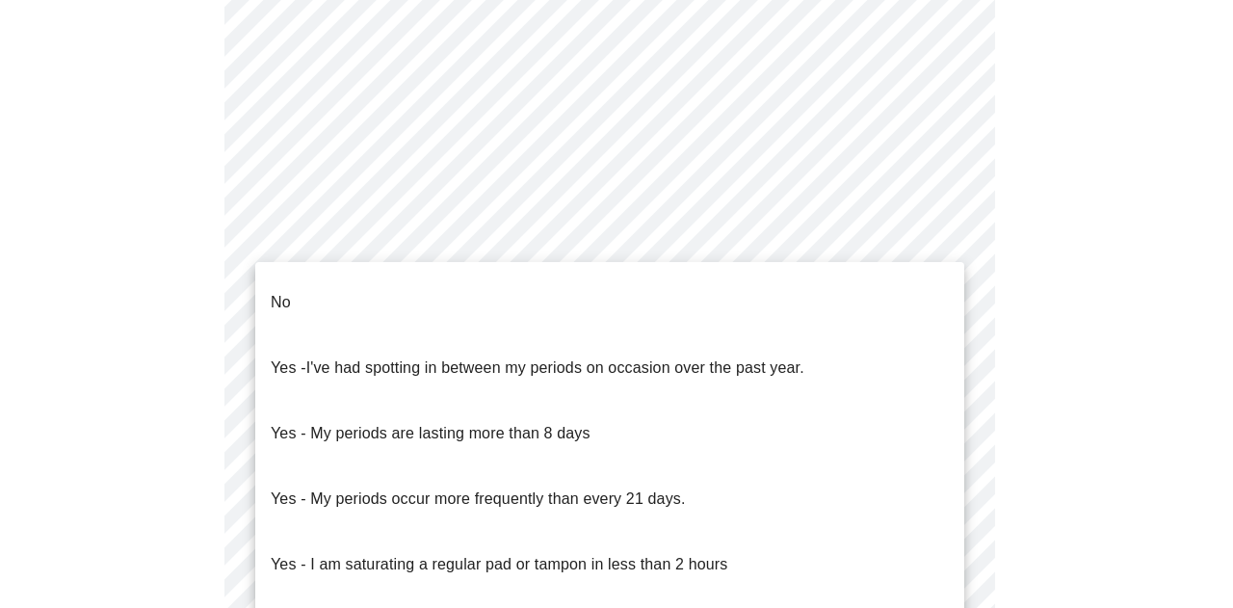
click at [339, 287] on li "No" at bounding box center [609, 303] width 709 height 66
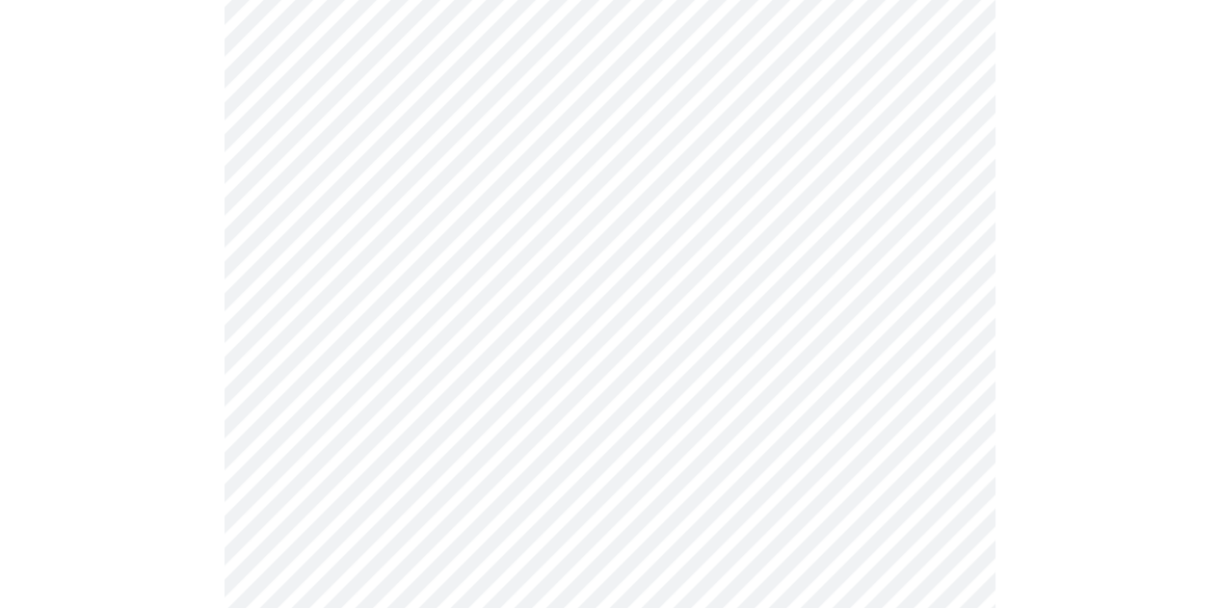
scroll to position [1156, 0]
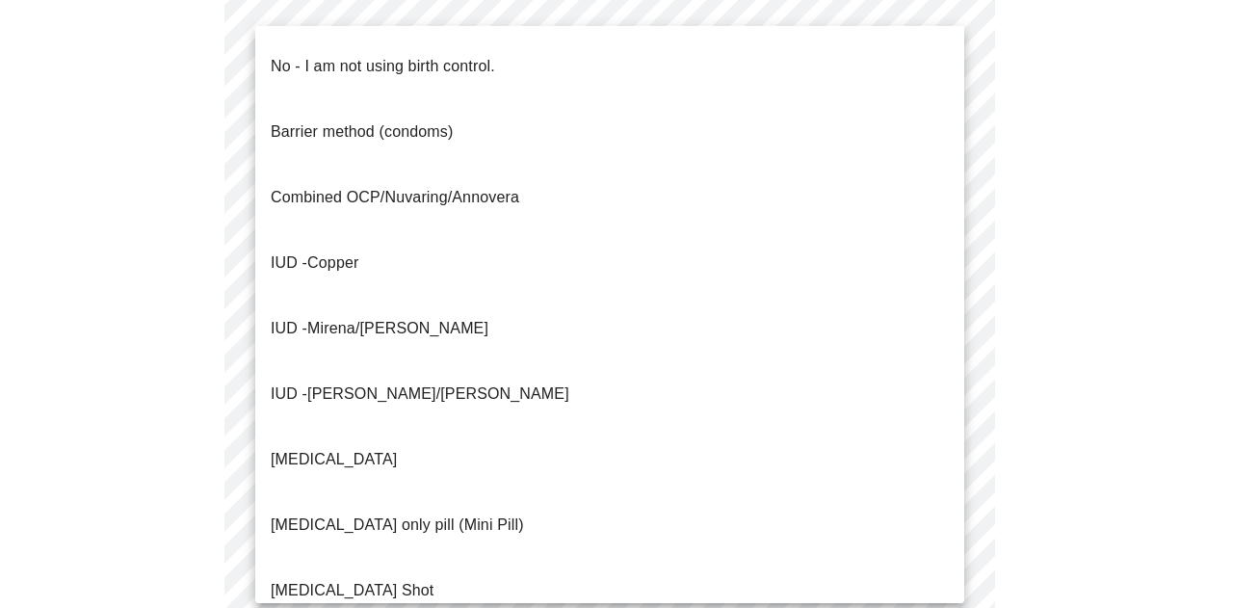
click at [346, 55] on p "No - I am not using birth control." at bounding box center [383, 66] width 224 height 23
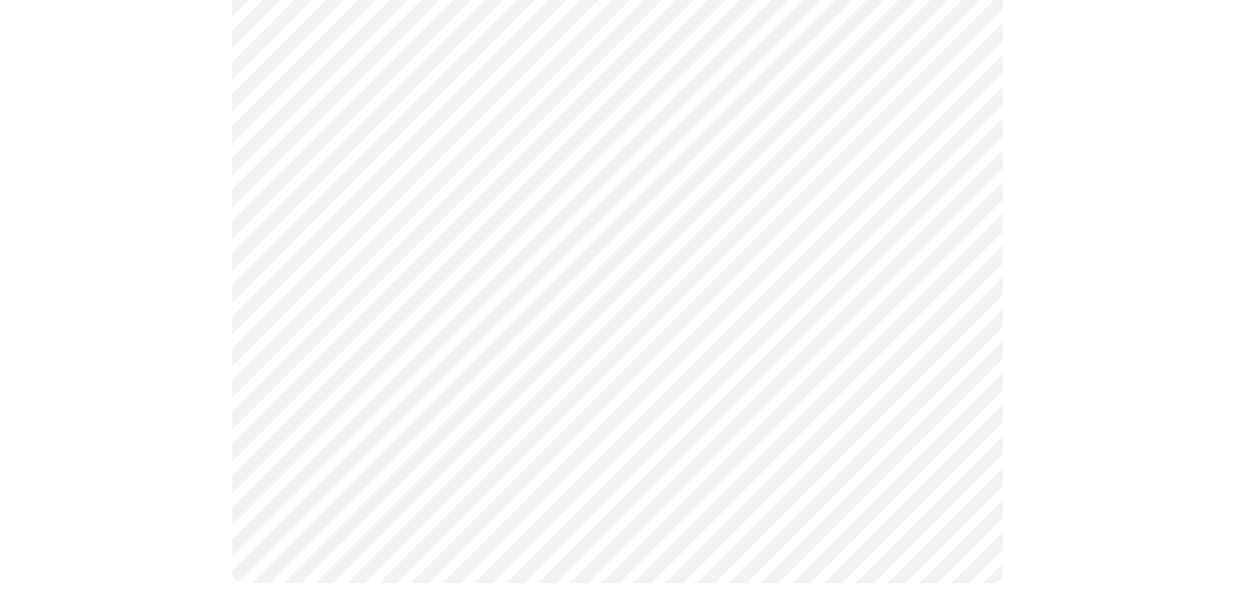
scroll to position [1295, 0]
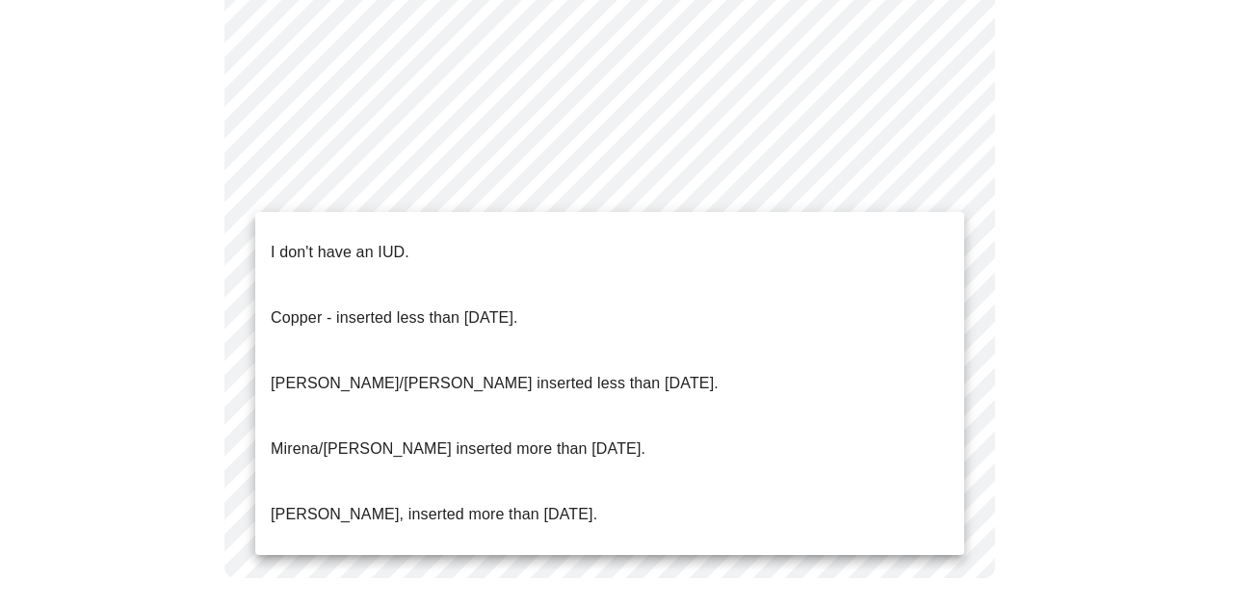
click at [407, 229] on li "I don't have an IUD." at bounding box center [609, 253] width 709 height 66
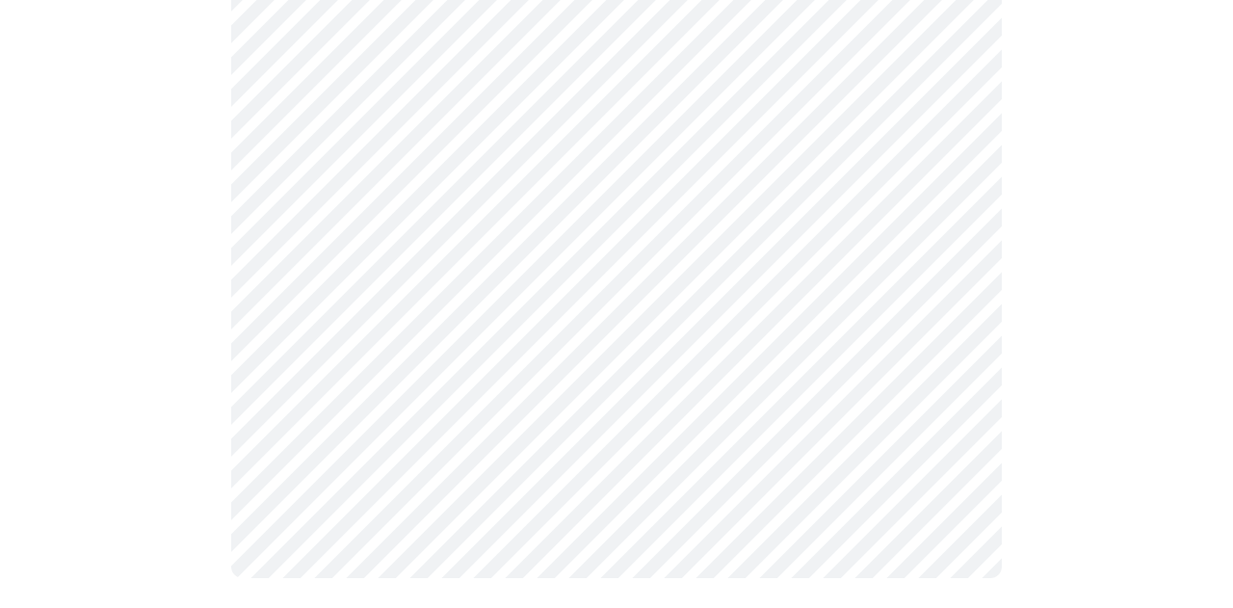
scroll to position [1256, 0]
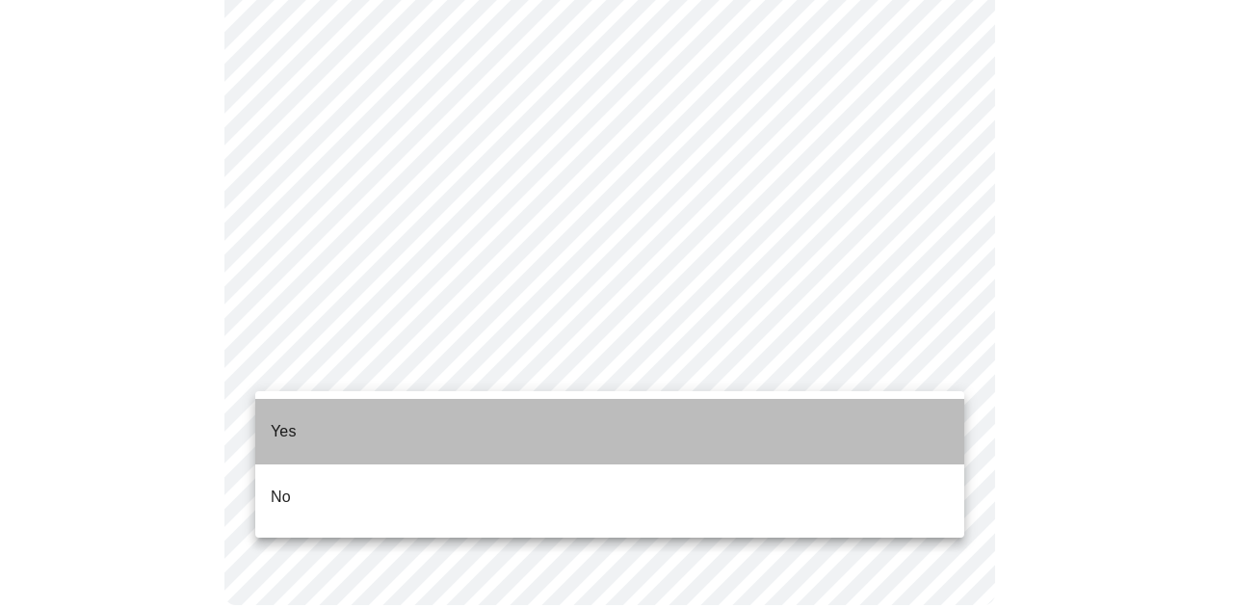
click at [376, 417] on li "Yes" at bounding box center [609, 432] width 709 height 66
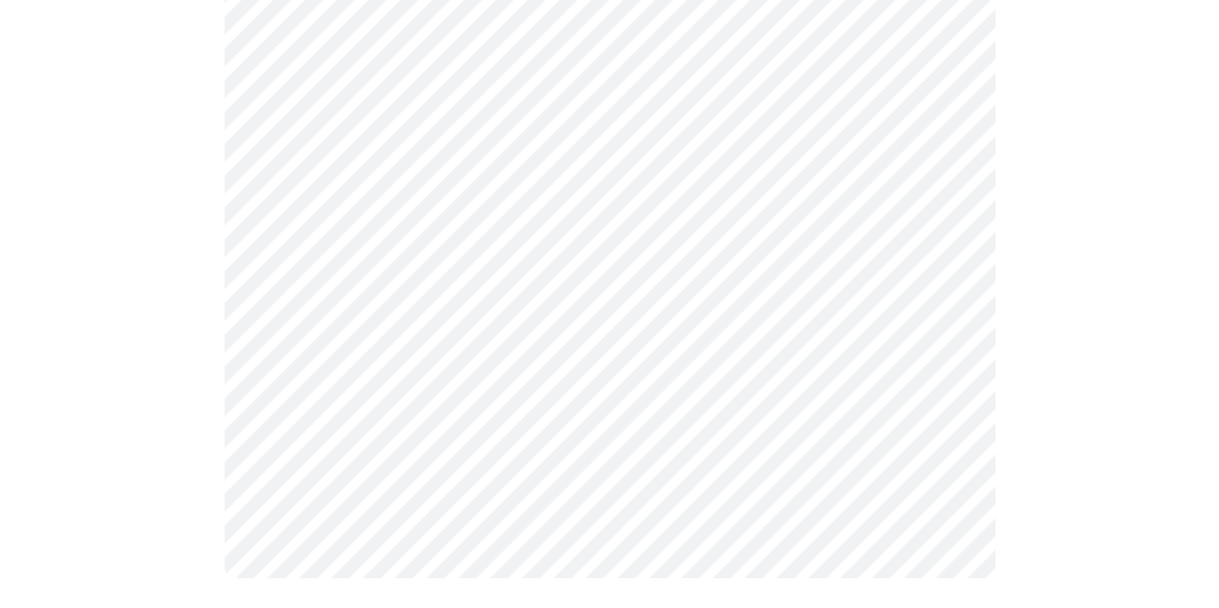
scroll to position [0, 0]
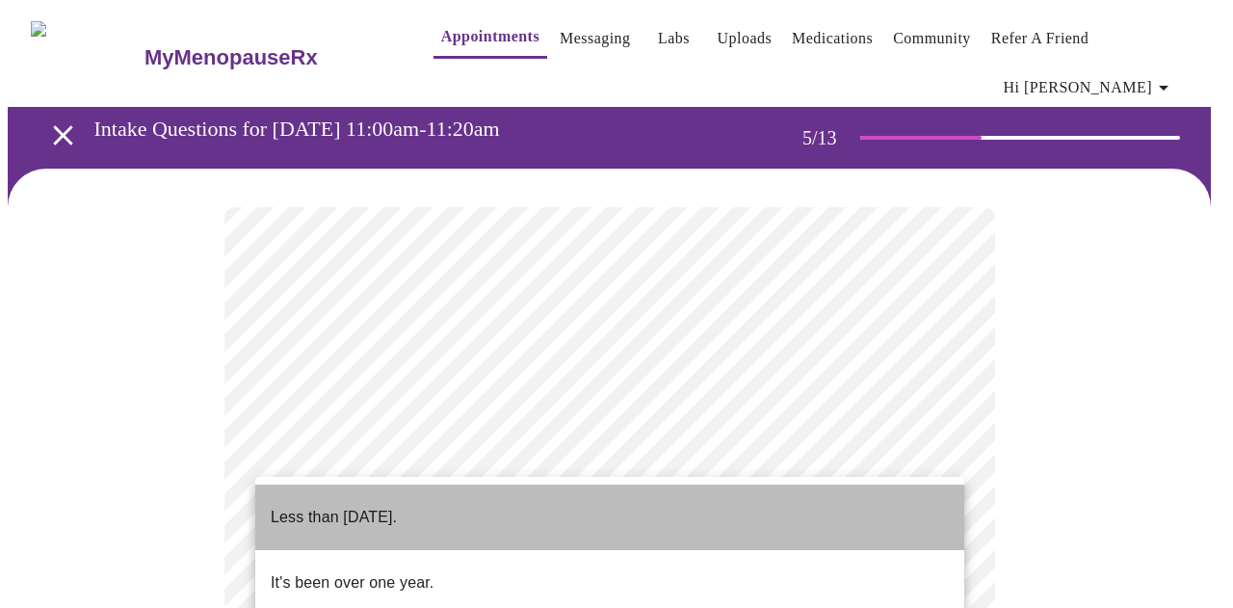
click at [397, 511] on p "Less than [DATE]." at bounding box center [334, 517] width 126 height 23
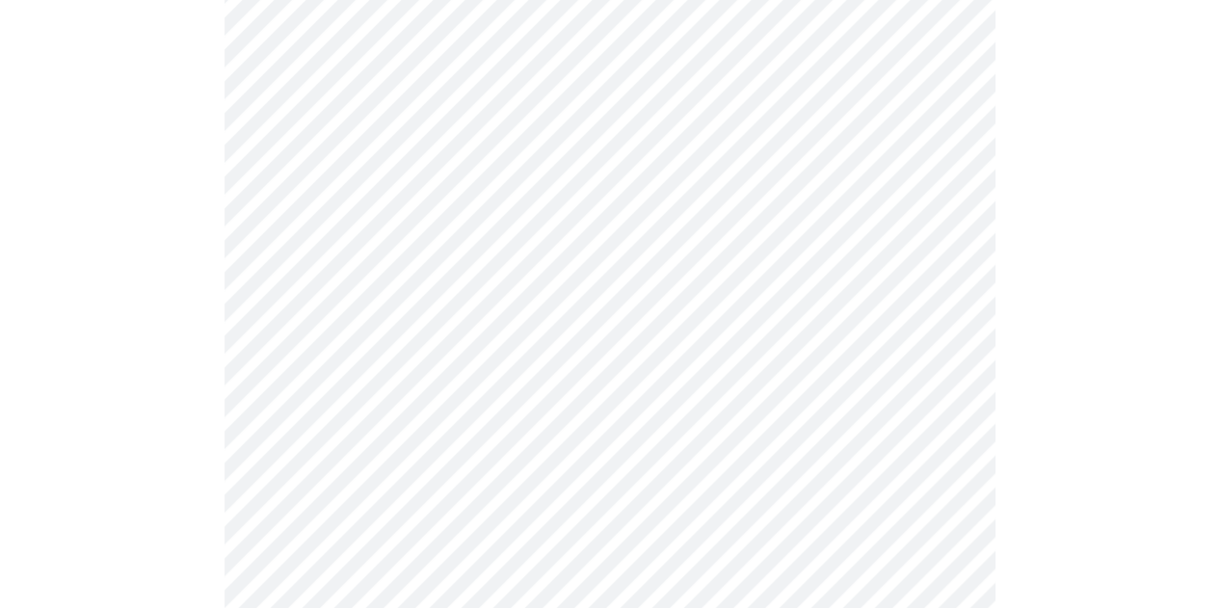
scroll to position [482, 0]
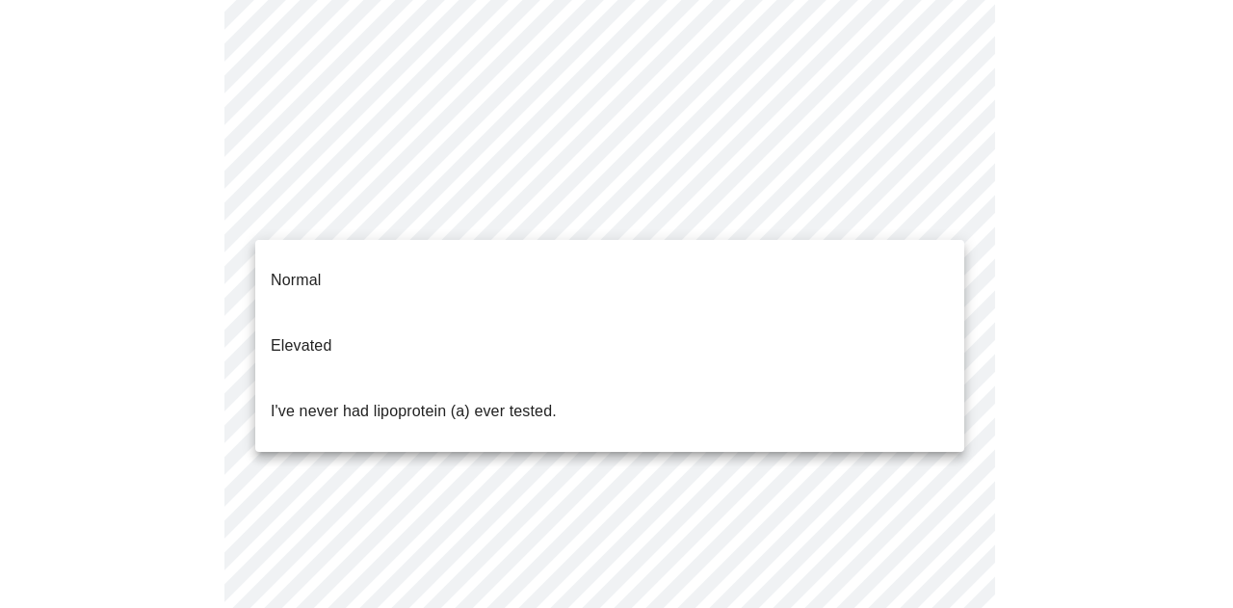
click at [420, 223] on body "MyMenopauseRx Appointments Messaging Labs Uploads Medications Community Refer a…" at bounding box center [617, 251] width 1218 height 1451
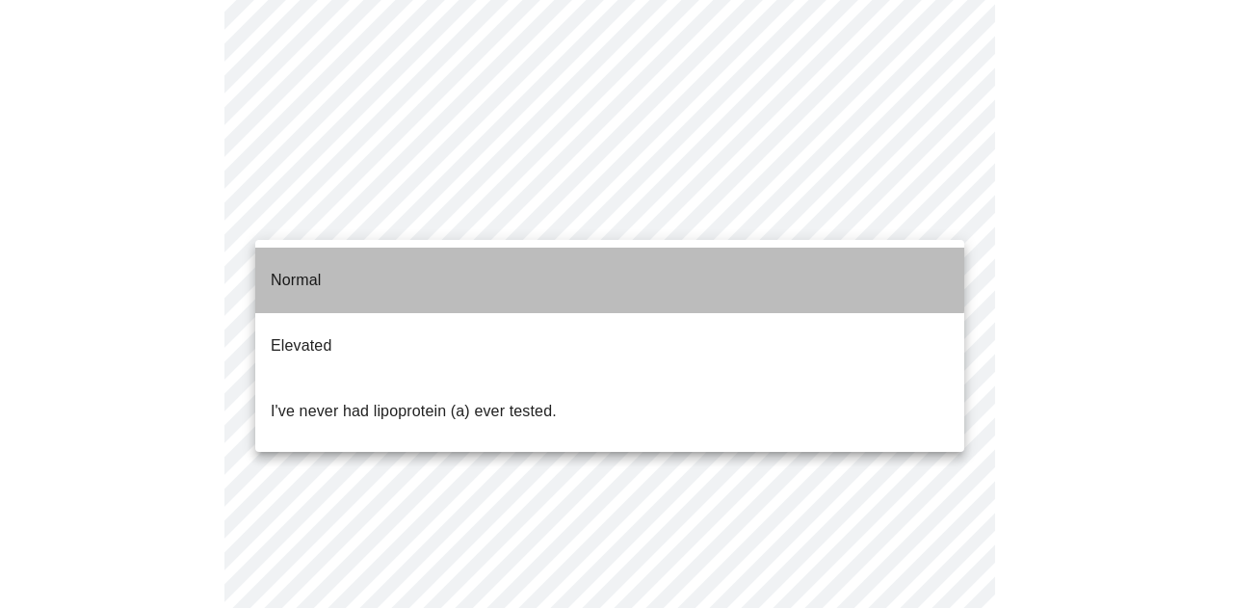
click at [357, 262] on li "Normal" at bounding box center [609, 281] width 709 height 66
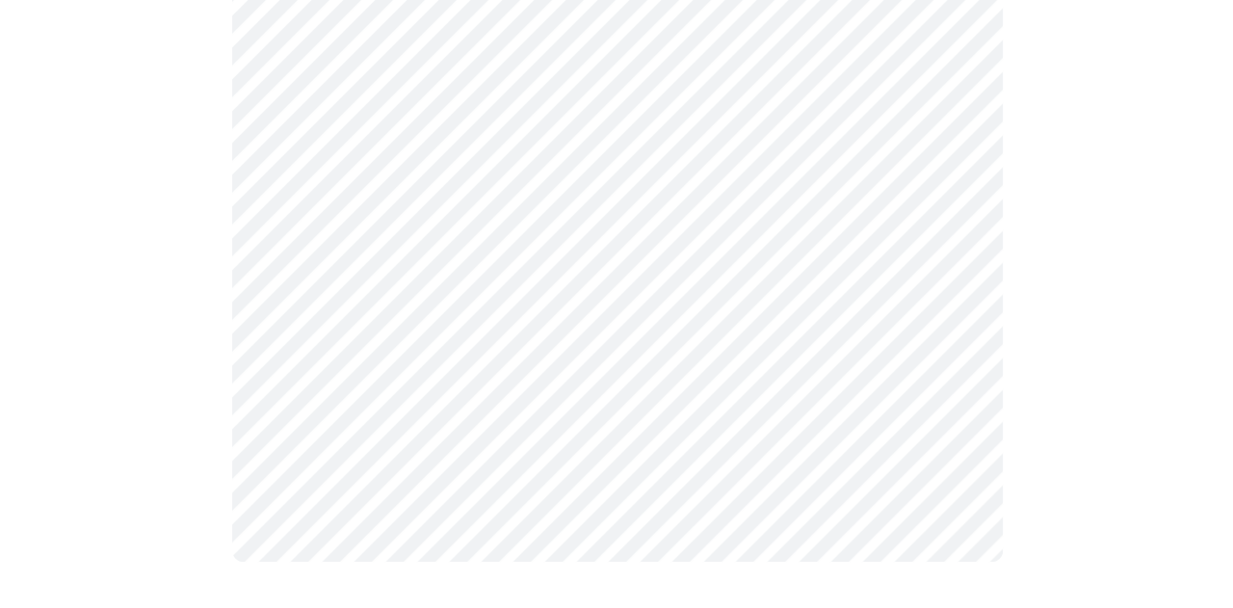
scroll to position [0, 0]
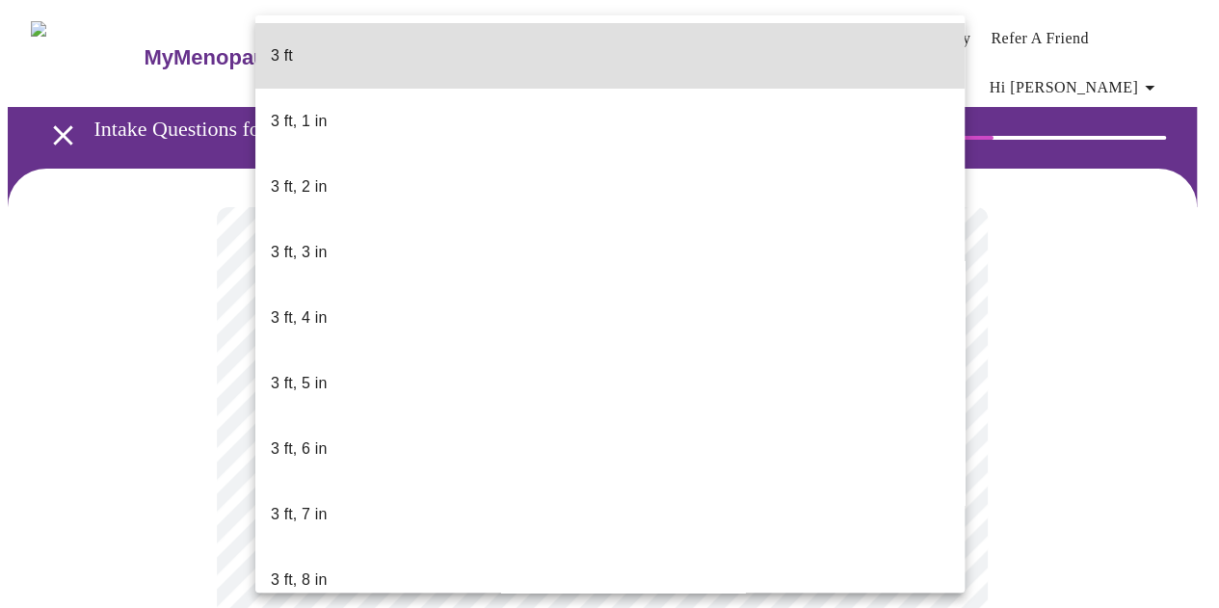
click at [418, 572] on body "MyMenopauseRx Appointments Messaging Labs Uploads Medications Community Refer a…" at bounding box center [609, 522] width 1203 height 1028
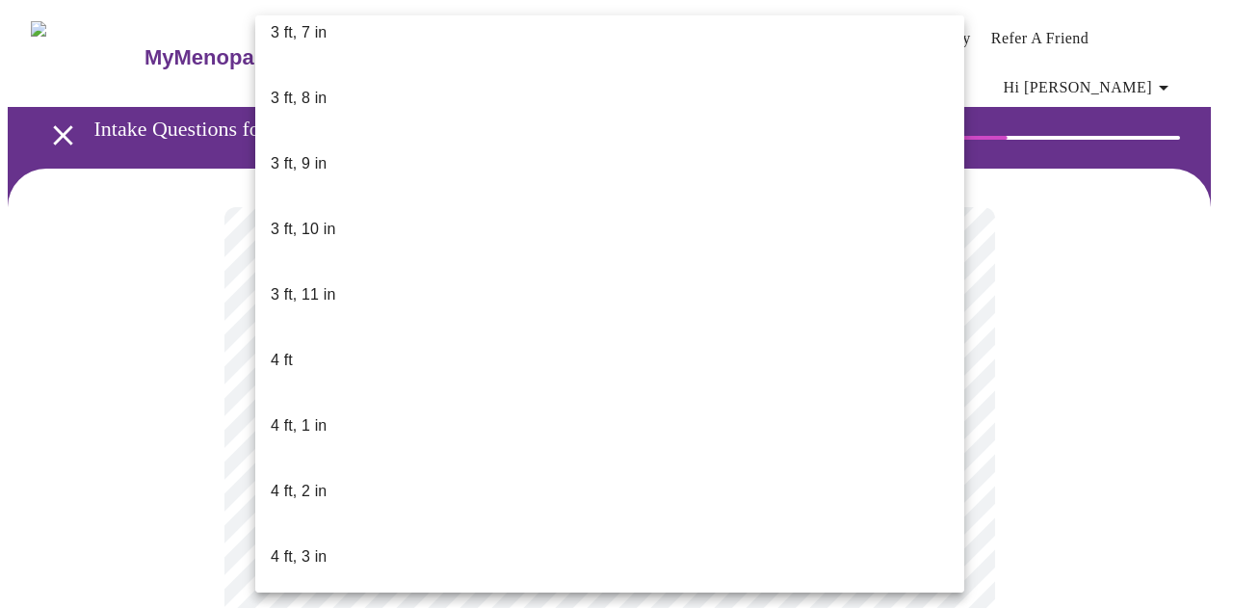
scroll to position [963, 0]
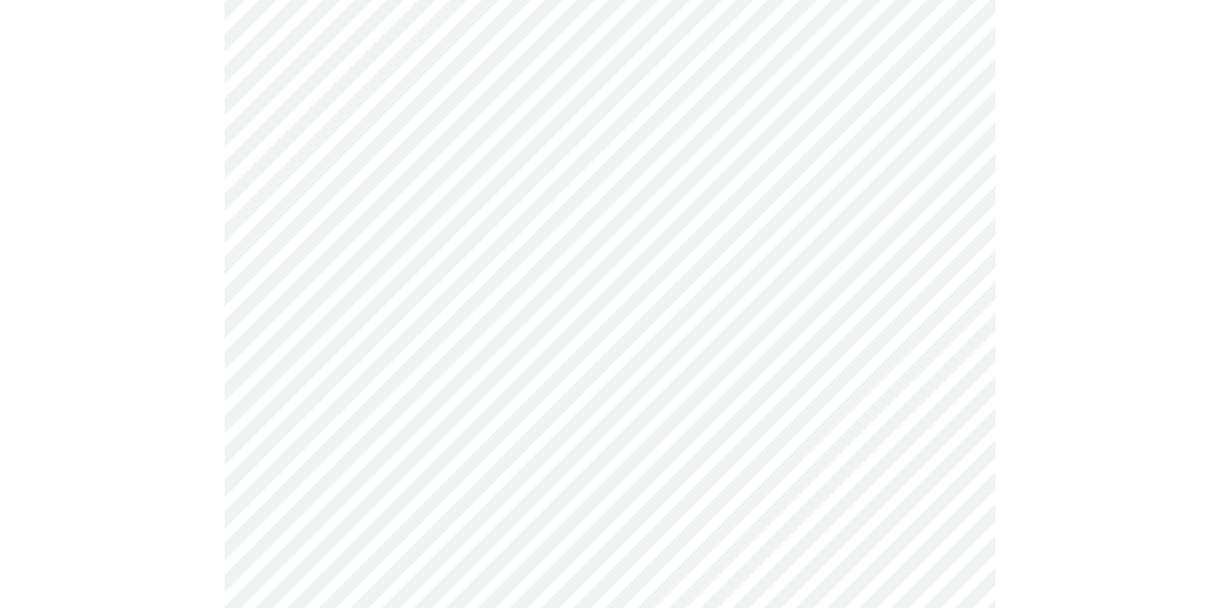
scroll to position [5202, 0]
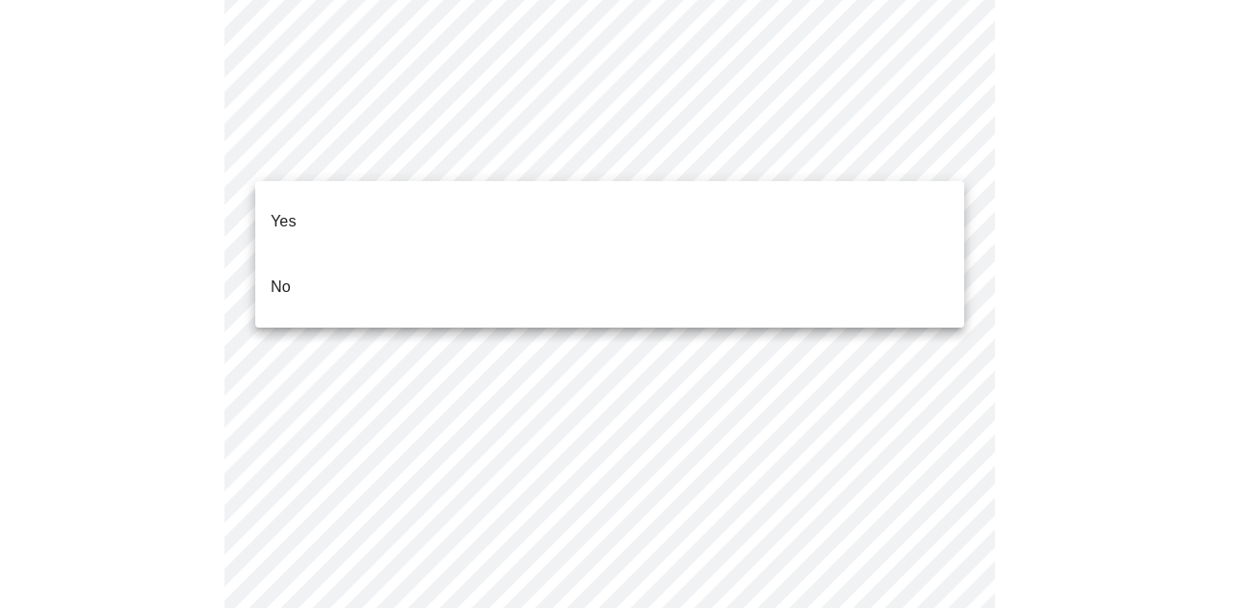
click at [297, 261] on li "No" at bounding box center [609, 287] width 709 height 66
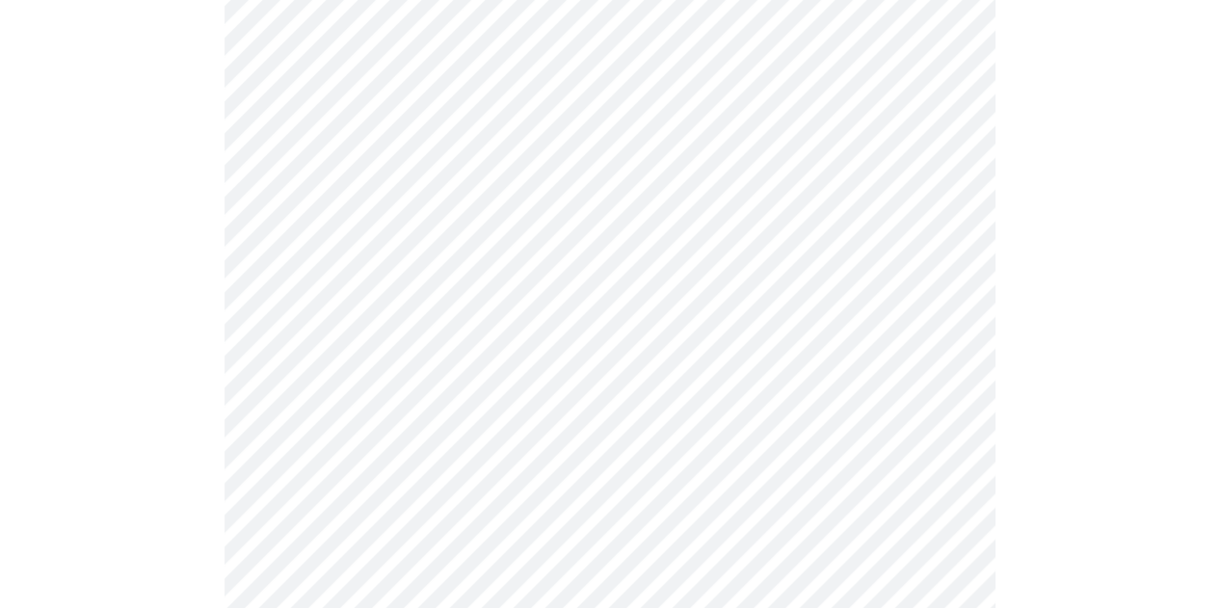
scroll to position [1221, 0]
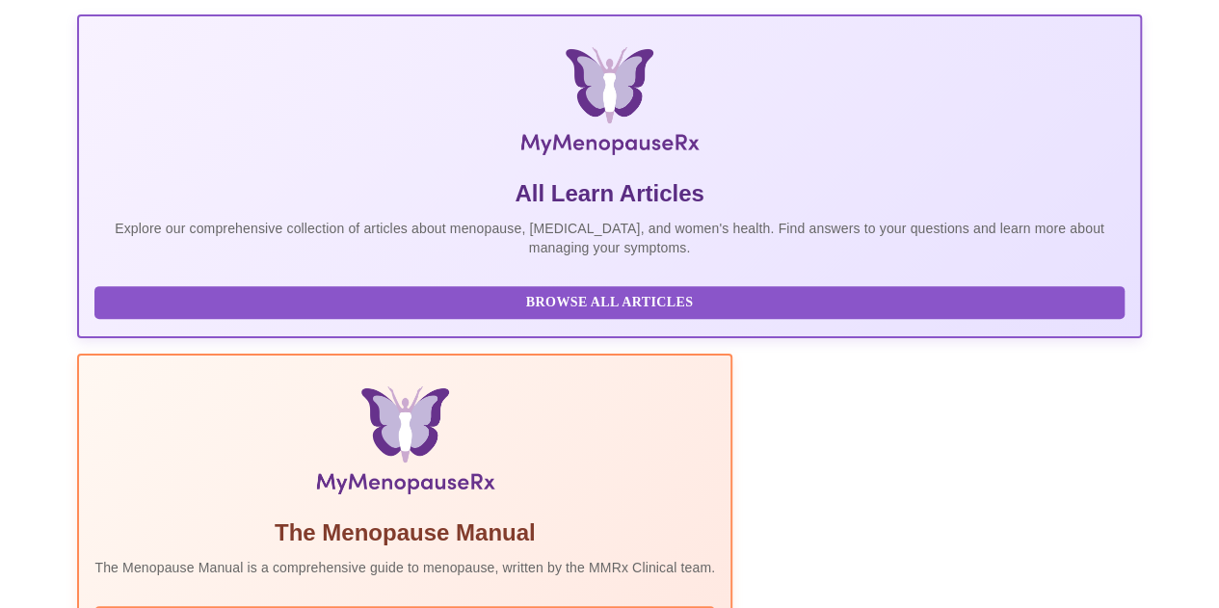
scroll to position [451, 0]
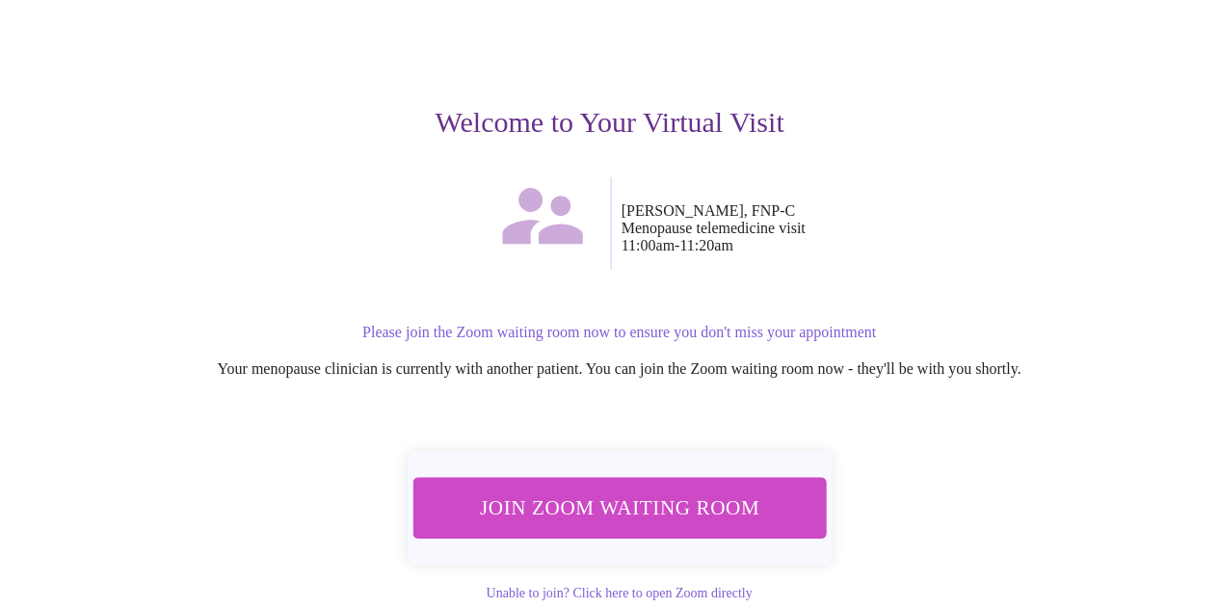
scroll to position [193, 0]
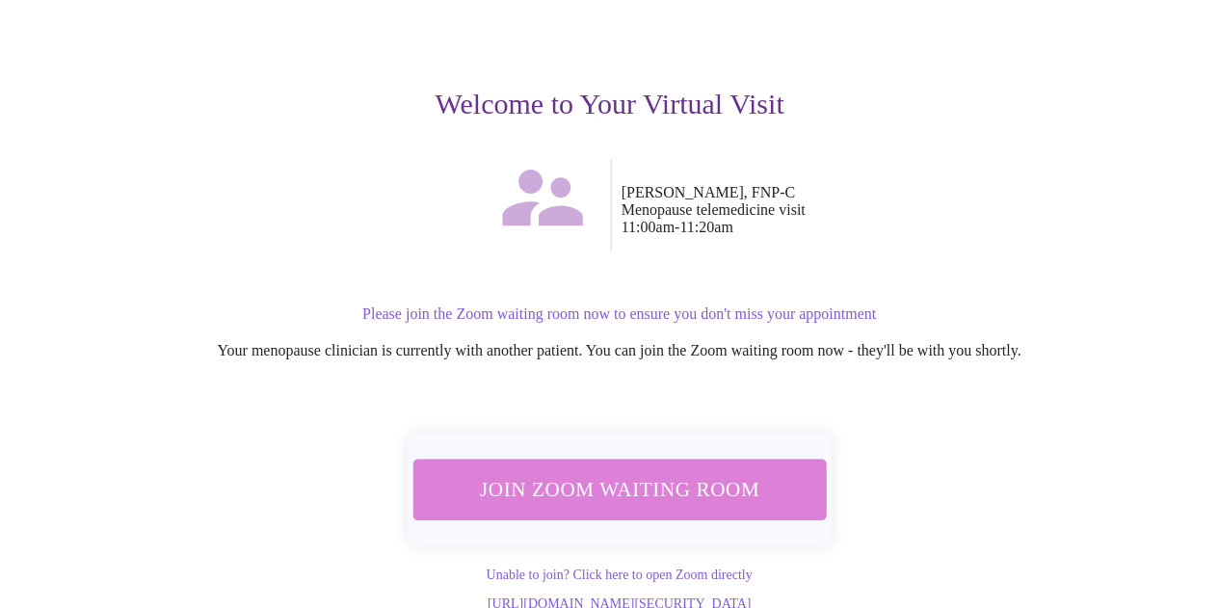
click at [617, 483] on span "Join Zoom Waiting Room" at bounding box center [618, 489] width 371 height 37
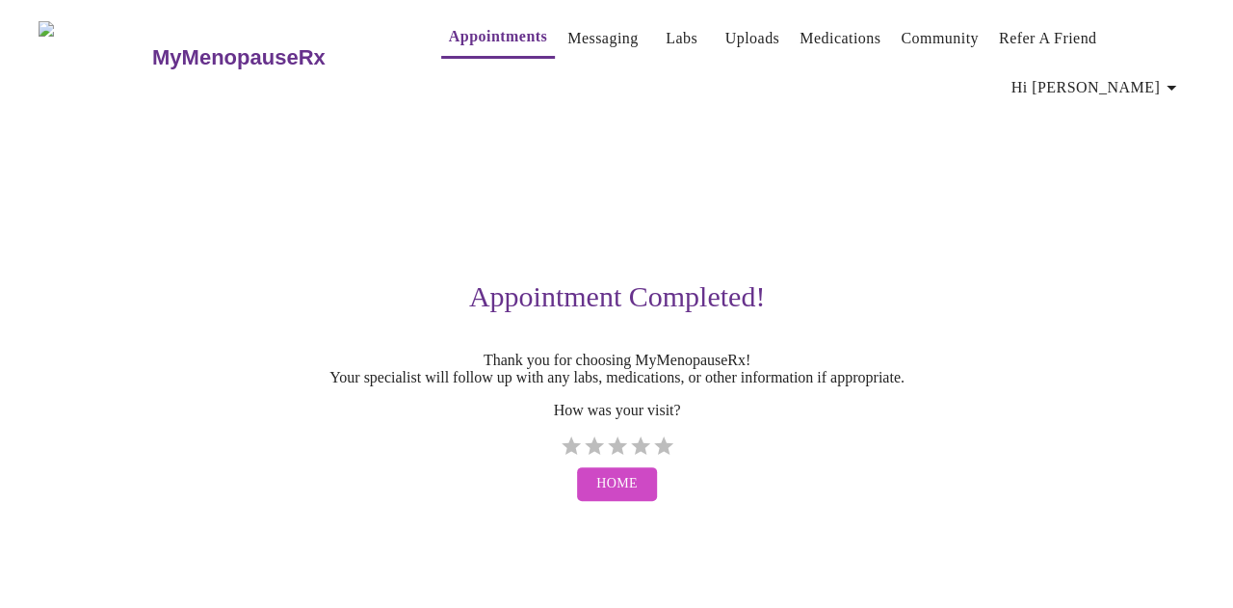
scroll to position [0, 0]
